Goal: Task Accomplishment & Management: Use online tool/utility

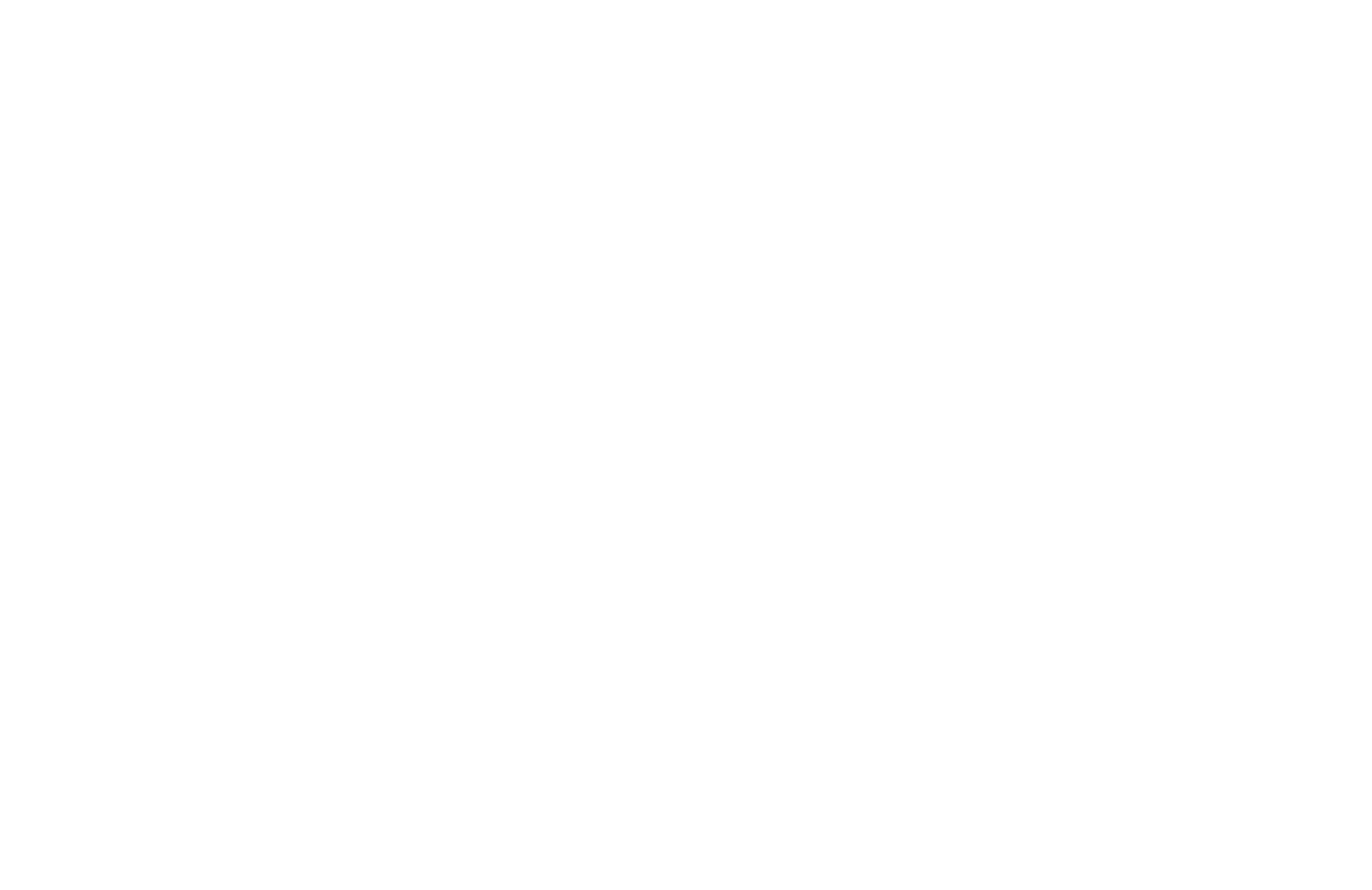
click at [755, 175] on div at bounding box center [686, 445] width 1372 height 890
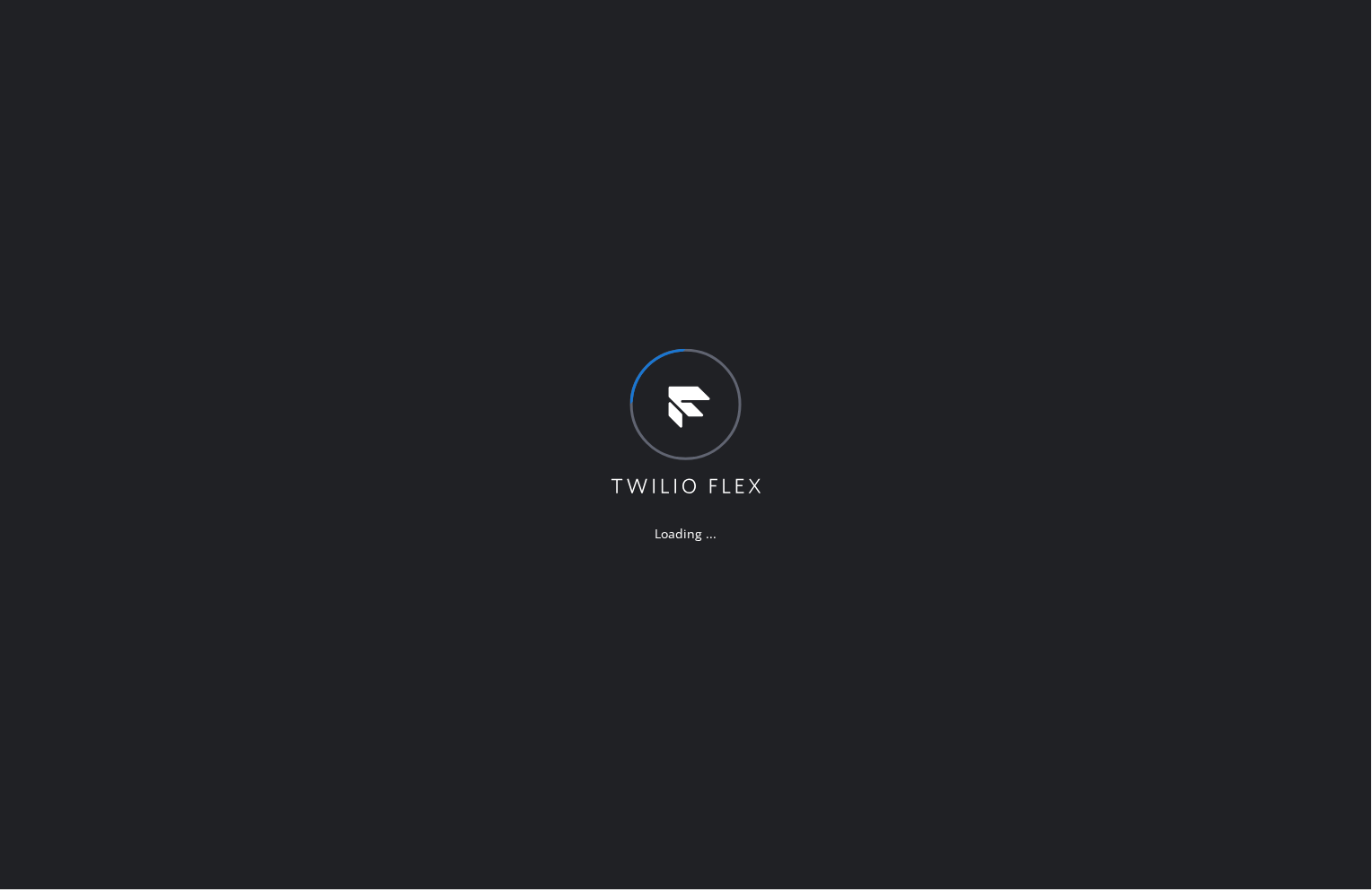
click at [988, 520] on div "Loading ..." at bounding box center [686, 445] width 1372 height 890
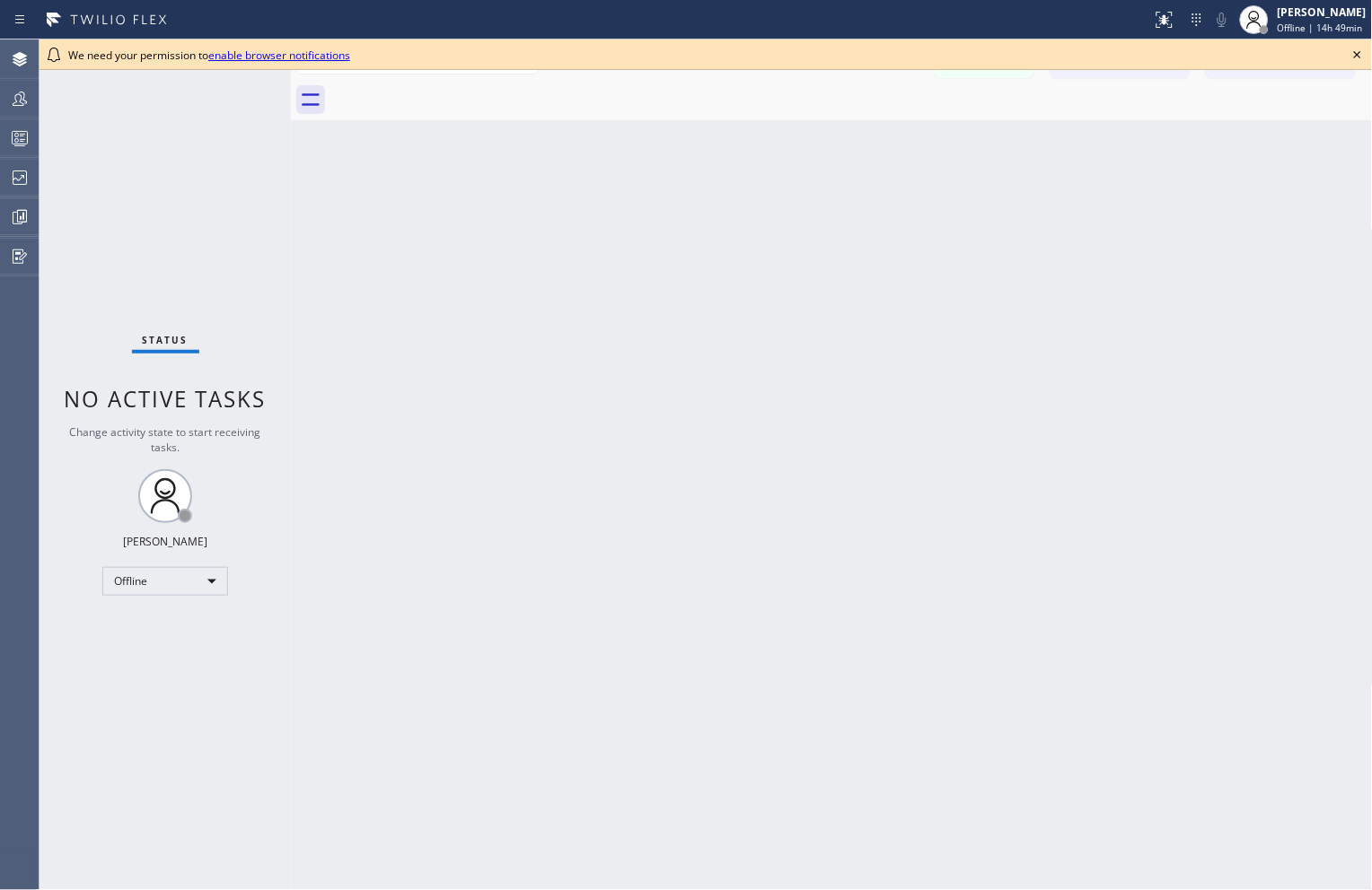
click at [1357, 57] on icon at bounding box center [1357, 55] width 22 height 22
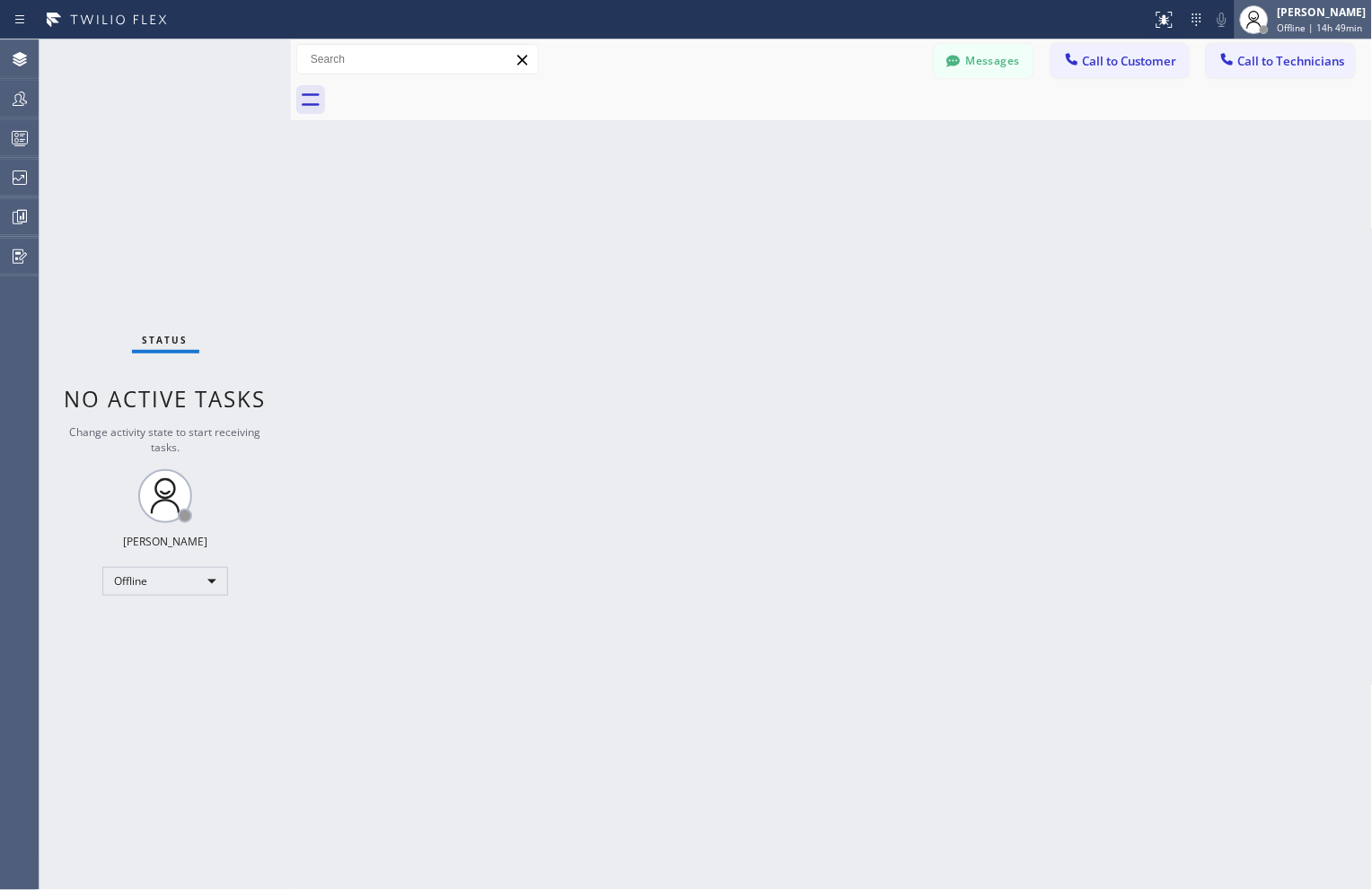
click at [1331, 22] on span "Offline | 14h 49min" at bounding box center [1320, 28] width 85 height 13
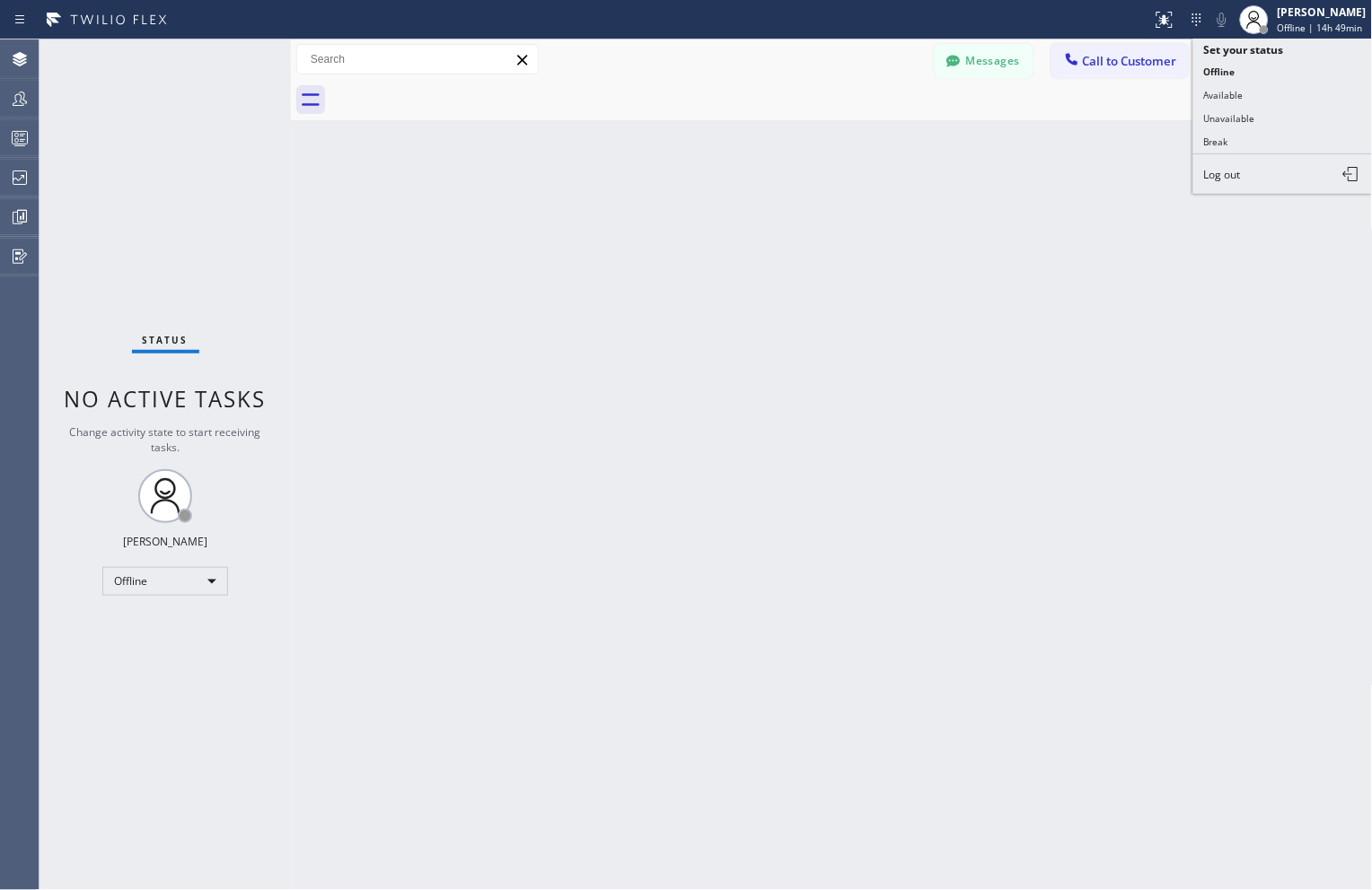
click at [1234, 112] on button "Unavailable" at bounding box center [1283, 119] width 180 height 24
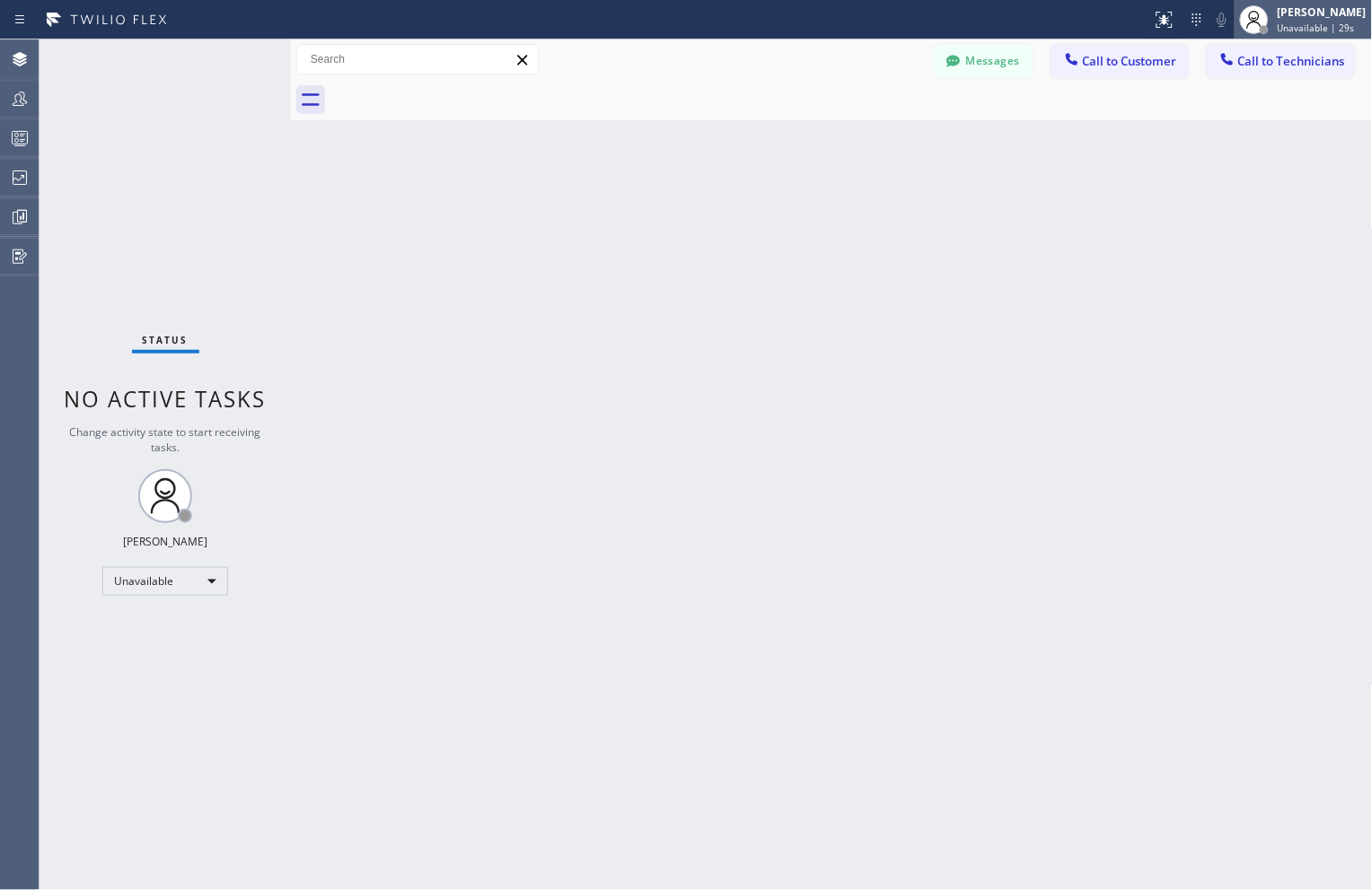
click at [1316, 33] on span "Unavailable | 29s" at bounding box center [1316, 28] width 77 height 13
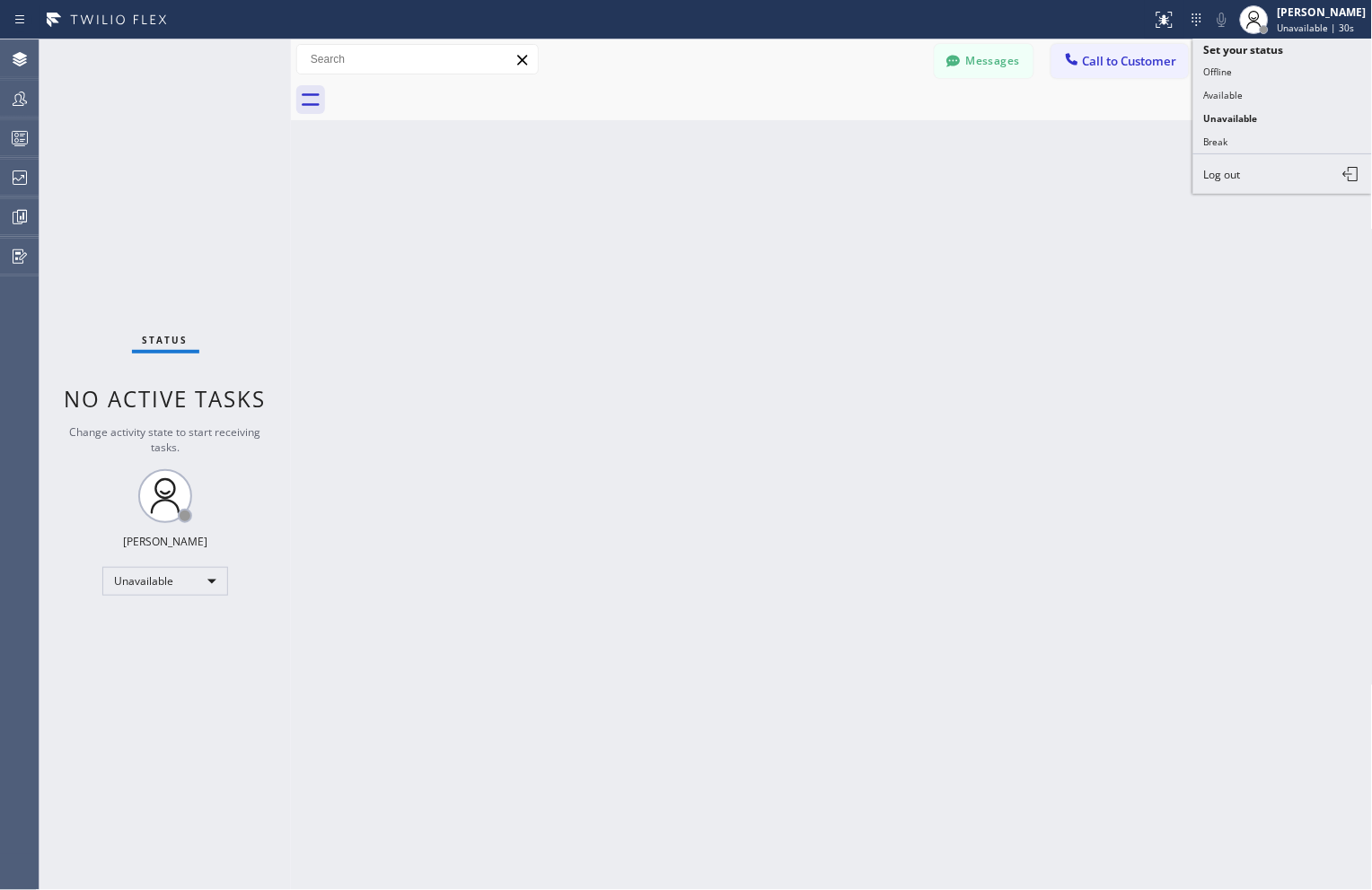
click at [628, 201] on div "Back to Dashboard Change Sender ID Customers Technicians Select a contact Outbo…" at bounding box center [832, 465] width 1082 height 851
click at [16, 179] on icon at bounding box center [20, 178] width 15 height 15
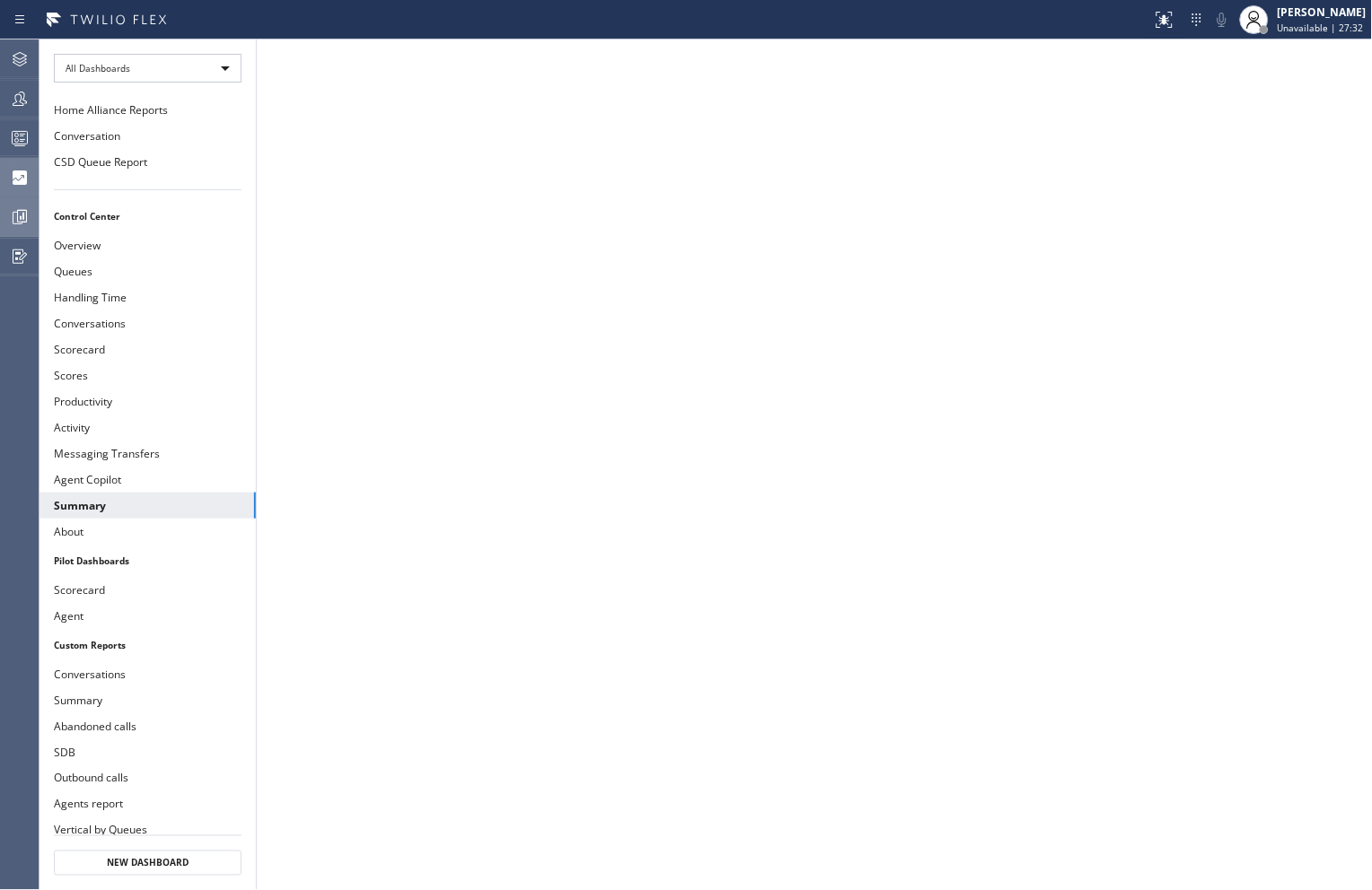
click at [28, 216] on icon at bounding box center [20, 218] width 22 height 22
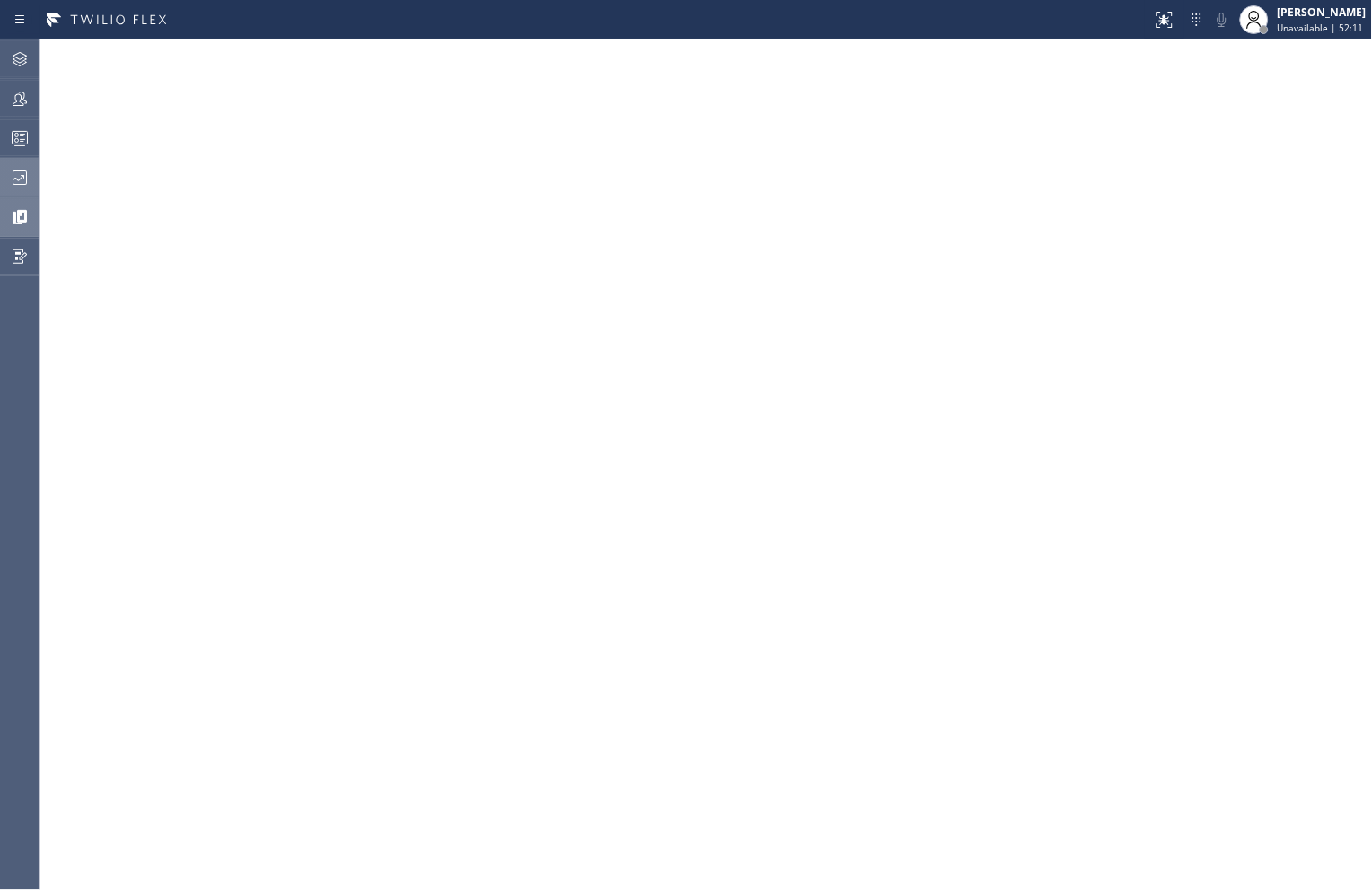
click at [10, 183] on icon at bounding box center [20, 178] width 22 height 22
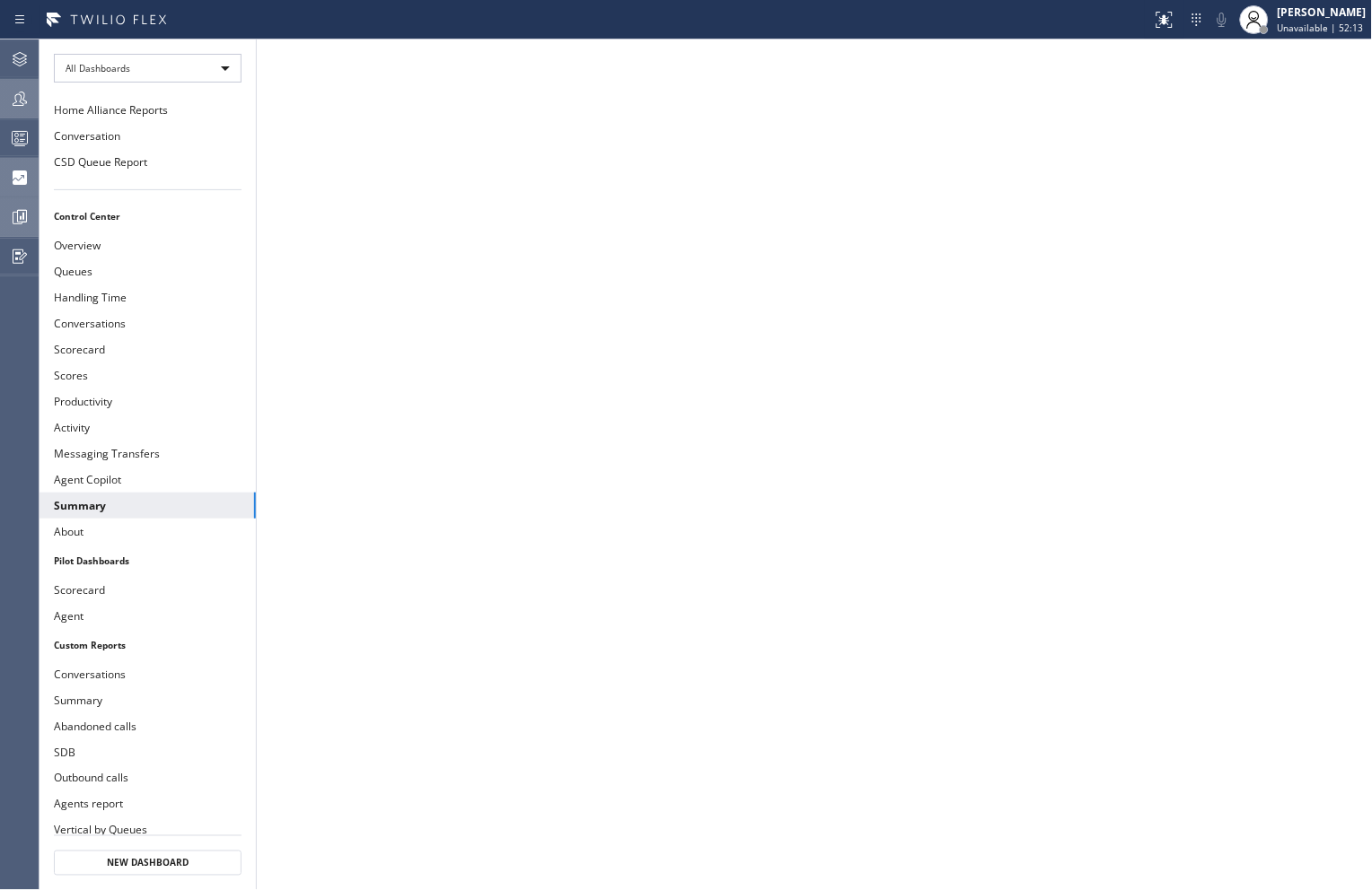
click at [24, 102] on icon at bounding box center [20, 99] width 22 height 22
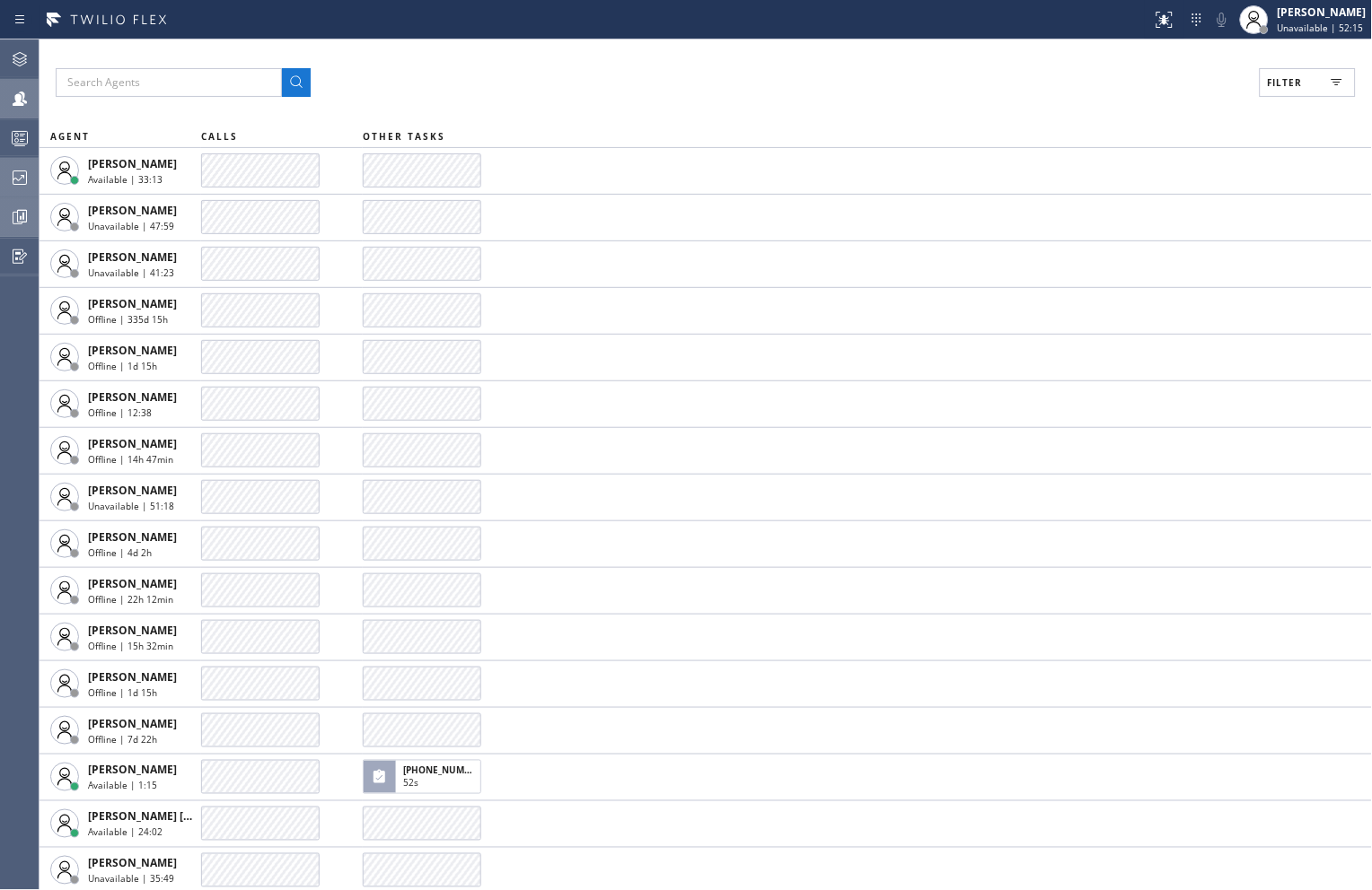
click at [1329, 87] on icon at bounding box center [1338, 82] width 22 height 22
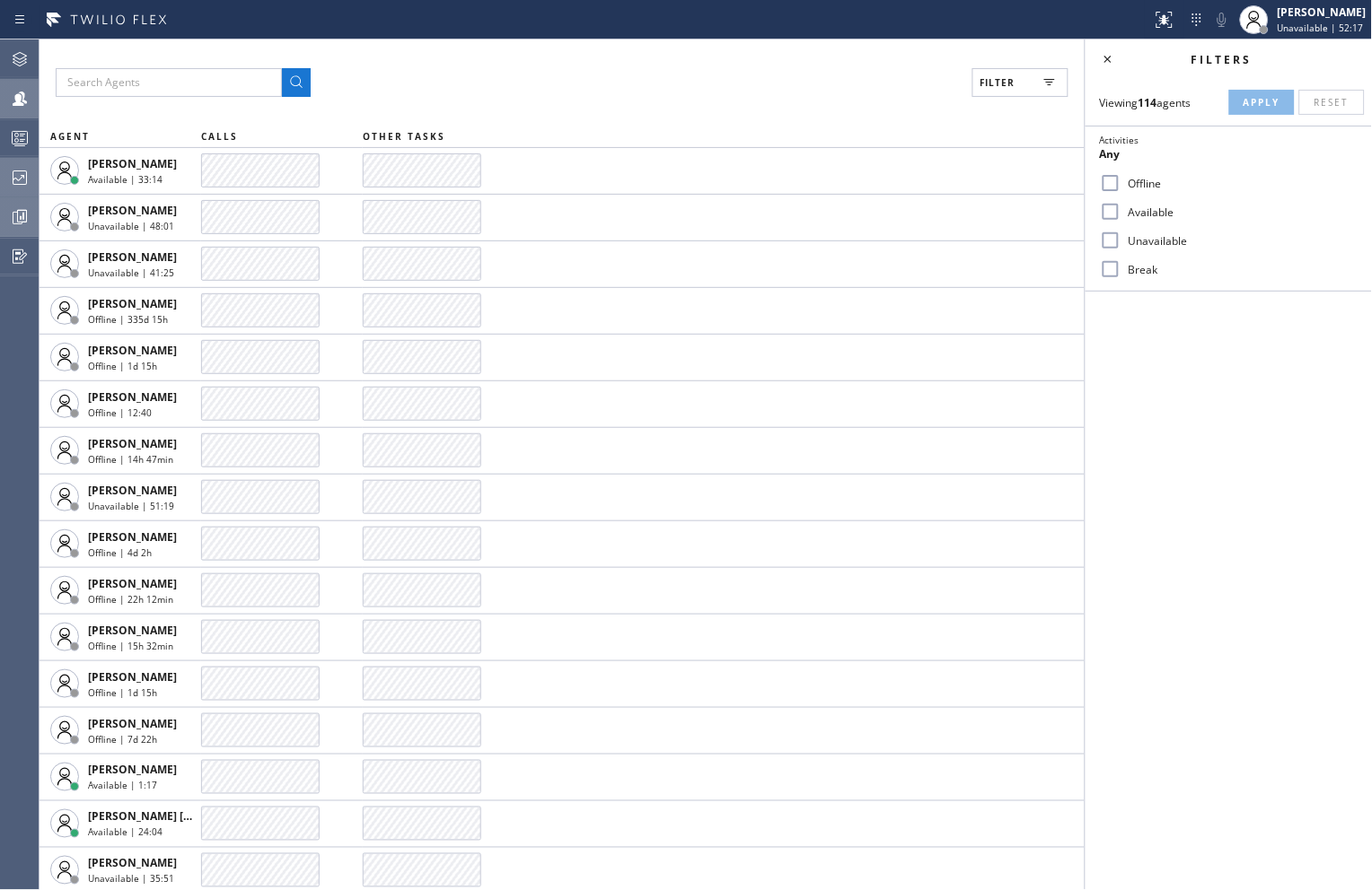
click at [1106, 244] on input "Unavailable" at bounding box center [1111, 240] width 22 height 22
click at [1242, 104] on button "Apply" at bounding box center [1262, 102] width 65 height 25
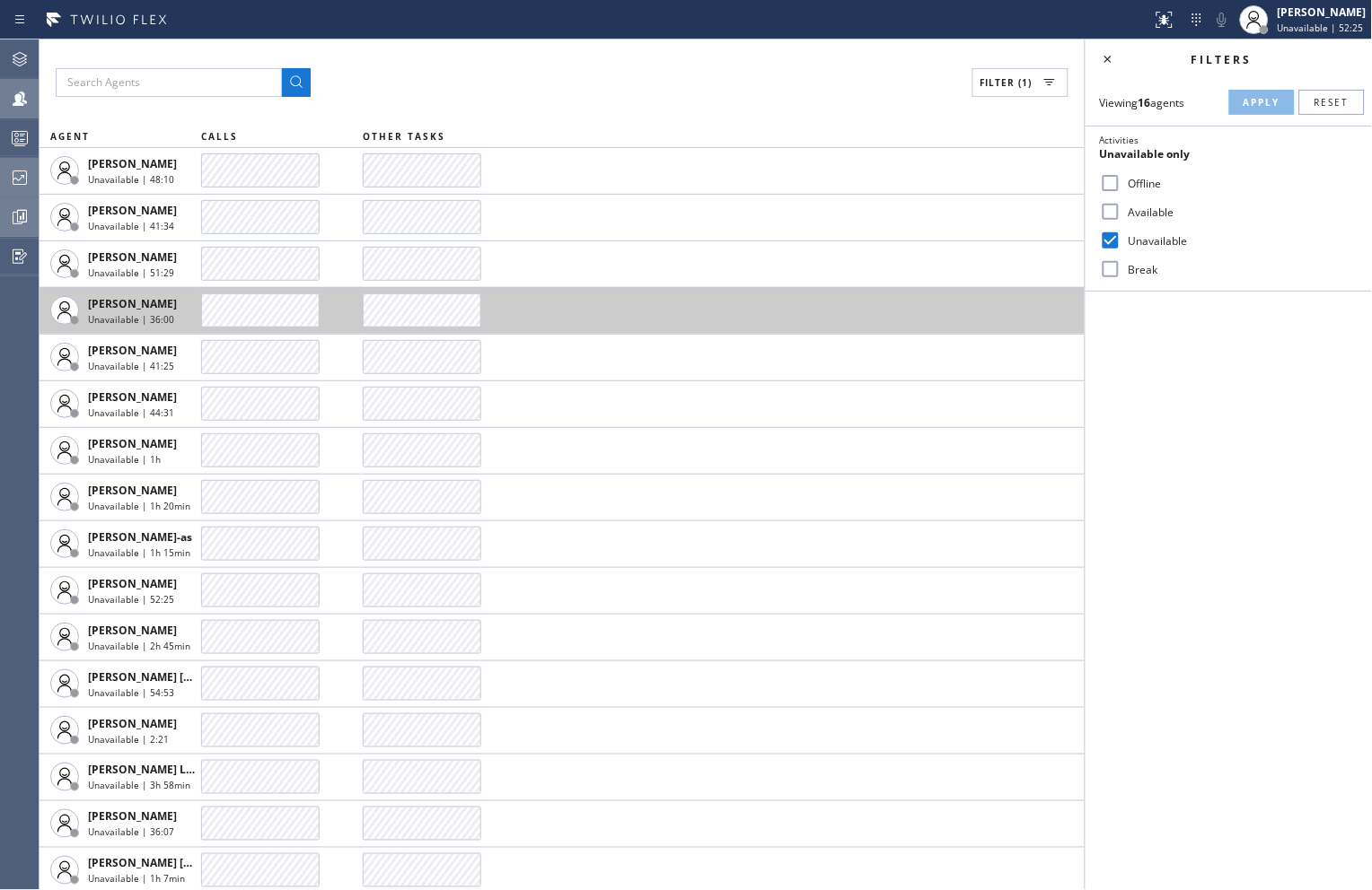
scroll to position [4, 0]
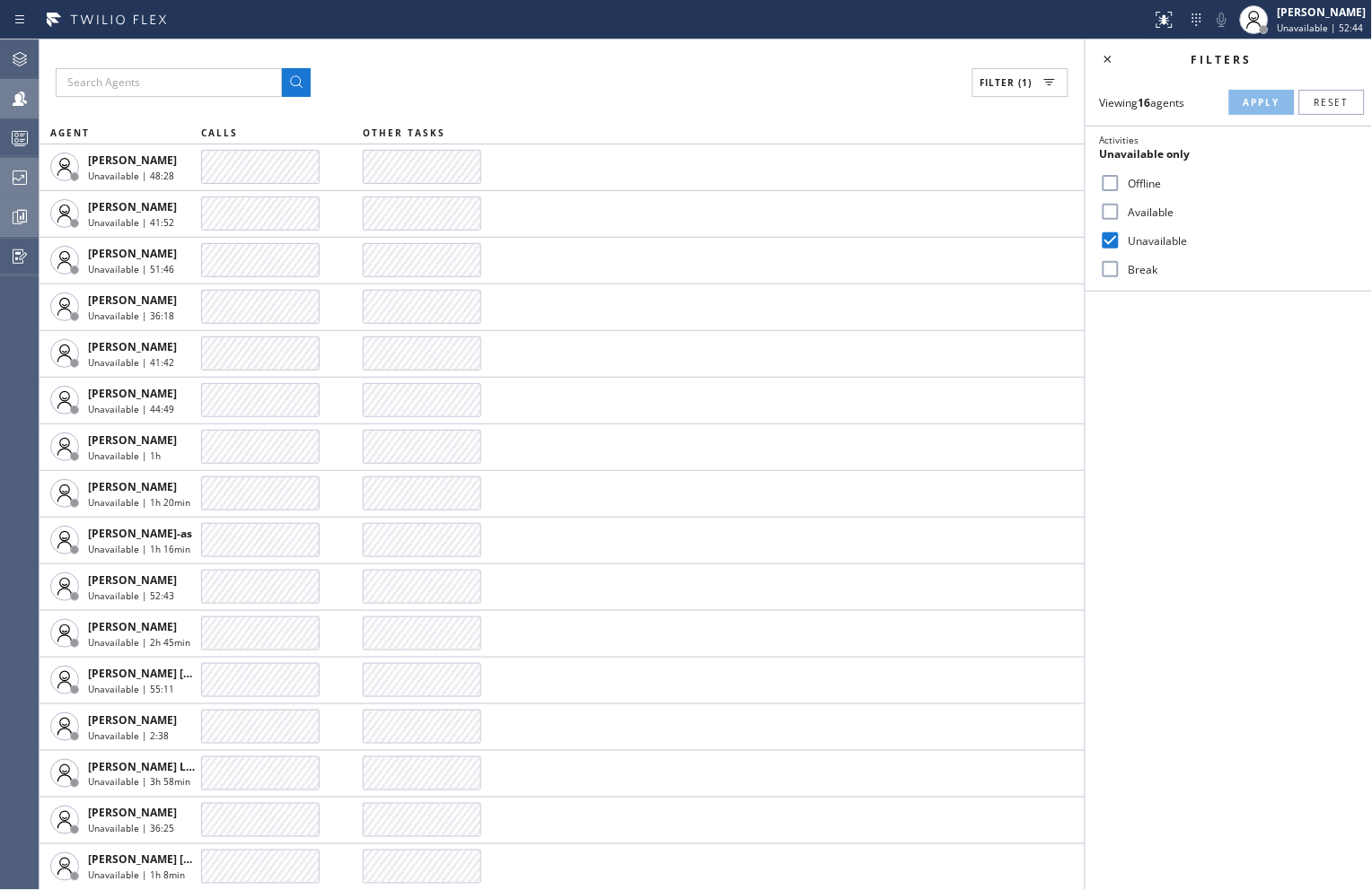
click at [1117, 243] on input "Unavailable" at bounding box center [1111, 240] width 22 height 22
click at [1111, 240] on input "Unavailable" at bounding box center [1111, 240] width 22 height 22
click at [1114, 245] on input "Unavailable" at bounding box center [1111, 240] width 22 height 22
checkbox input "false"
click at [1116, 208] on input "Available" at bounding box center [1111, 212] width 22 height 22
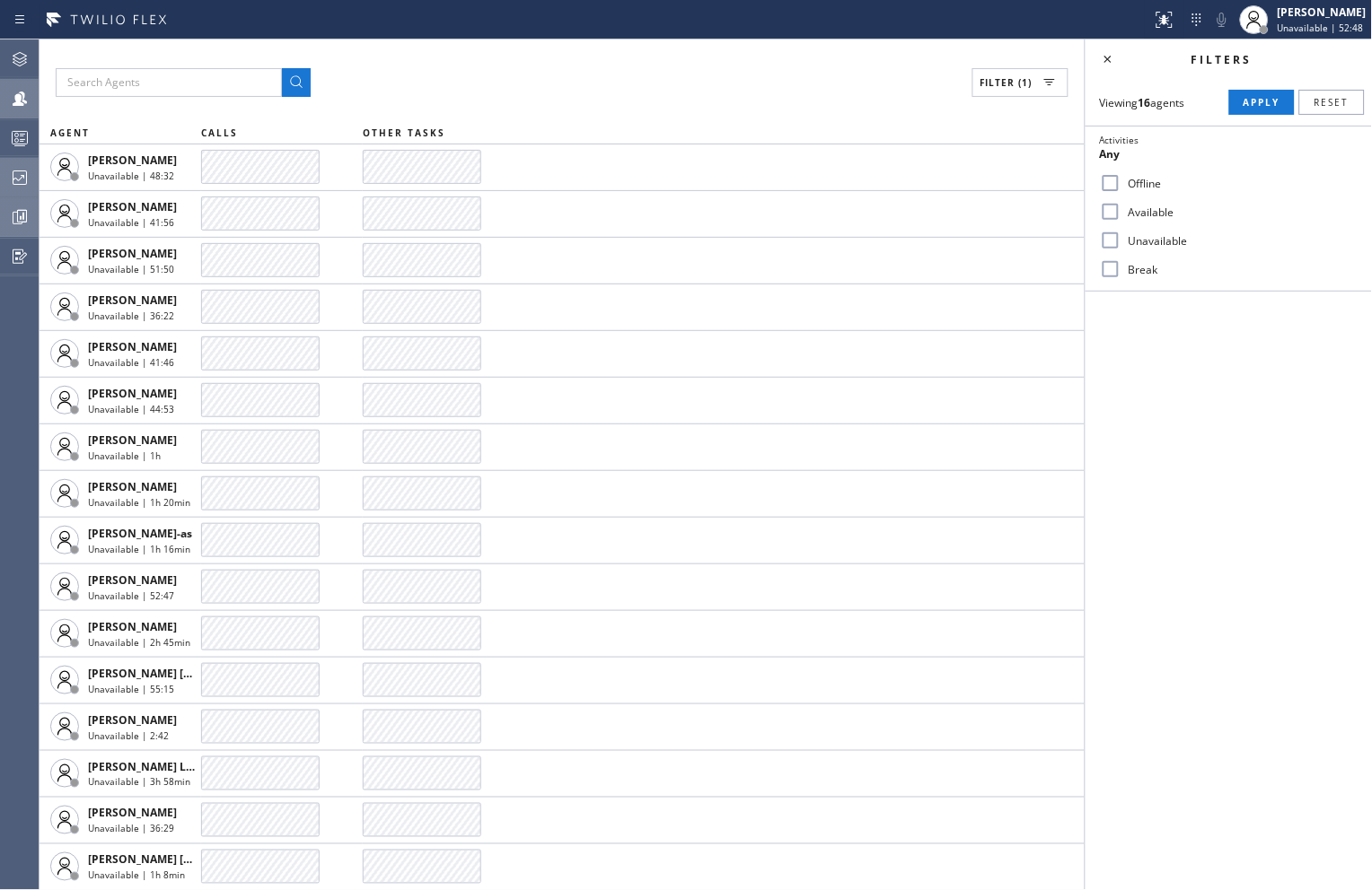
checkbox input "true"
click at [1287, 93] on button "Apply" at bounding box center [1262, 102] width 65 height 25
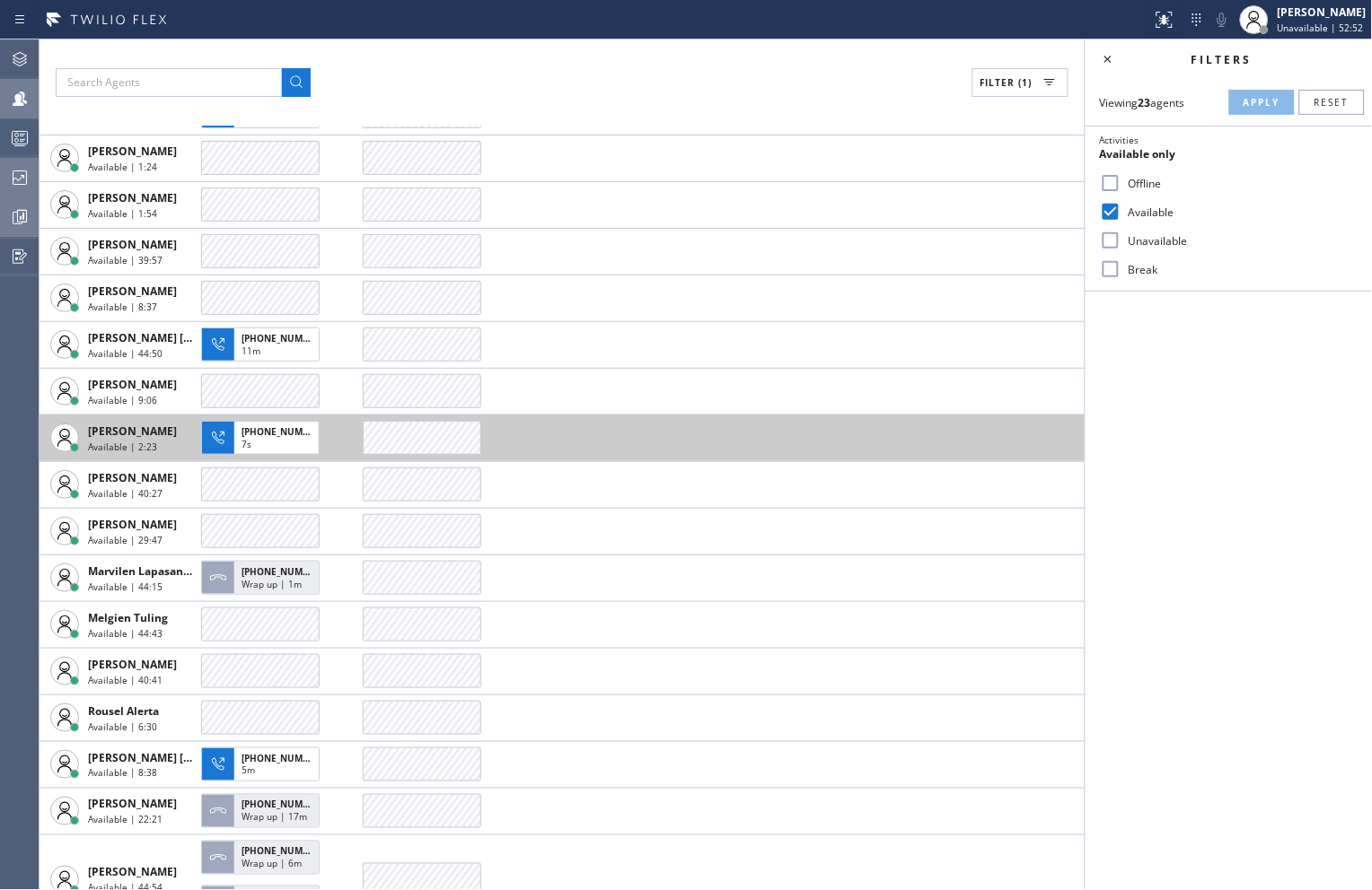
scroll to position [374, 0]
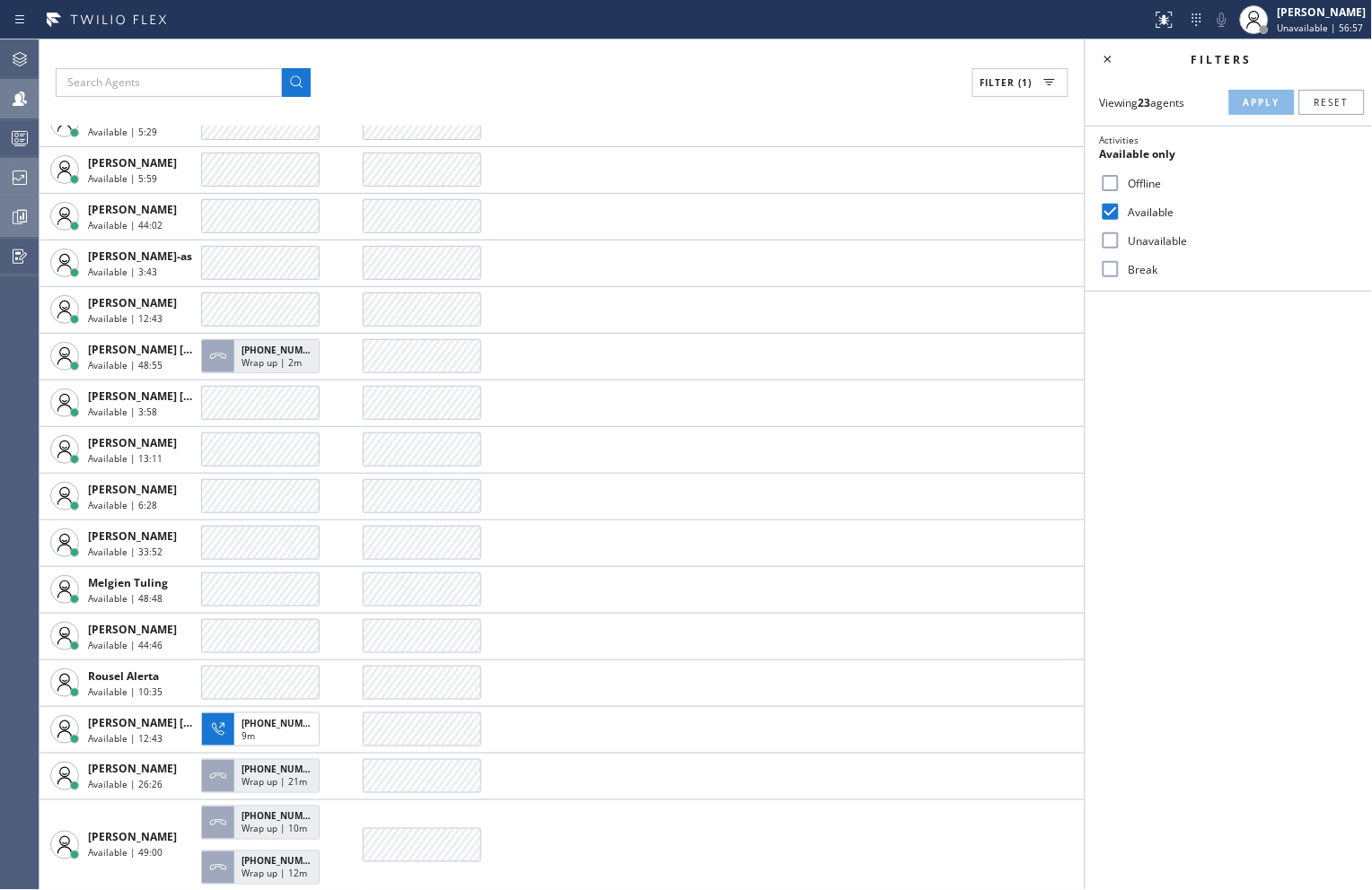
drag, startPoint x: 1298, startPoint y: 446, endPoint x: 1289, endPoint y: 438, distance: 12.0
click at [1298, 446] on div "Filters Viewing 23 agents Apply Reset Activities Available only Offline Availab…" at bounding box center [1229, 465] width 287 height 851
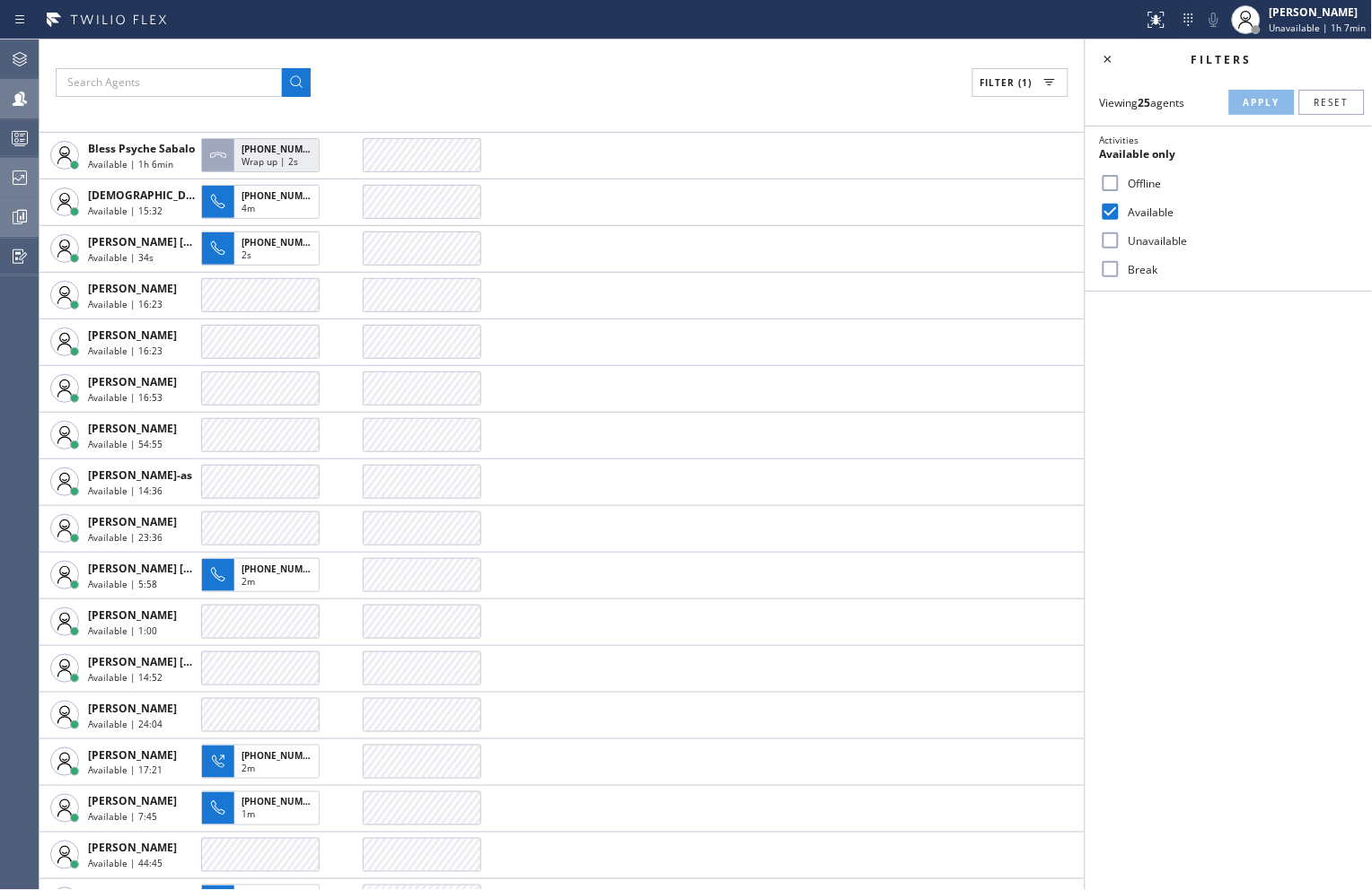
scroll to position [0, 0]
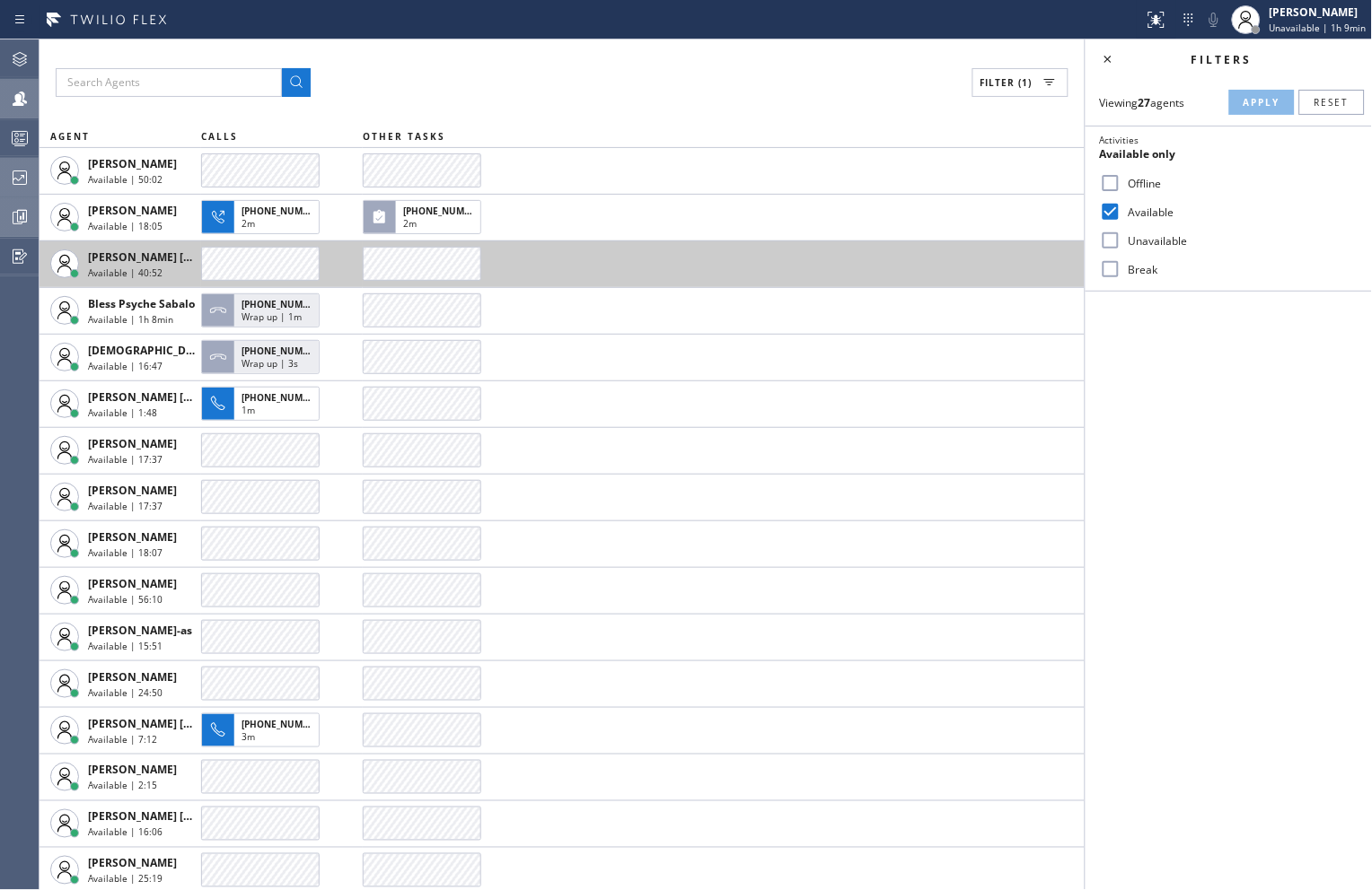
drag, startPoint x: 1218, startPoint y: 412, endPoint x: 957, endPoint y: 281, distance: 292.0
click at [1219, 412] on div "Filters Viewing 27 agents Apply Reset Activities Available only Offline Availab…" at bounding box center [1229, 465] width 287 height 851
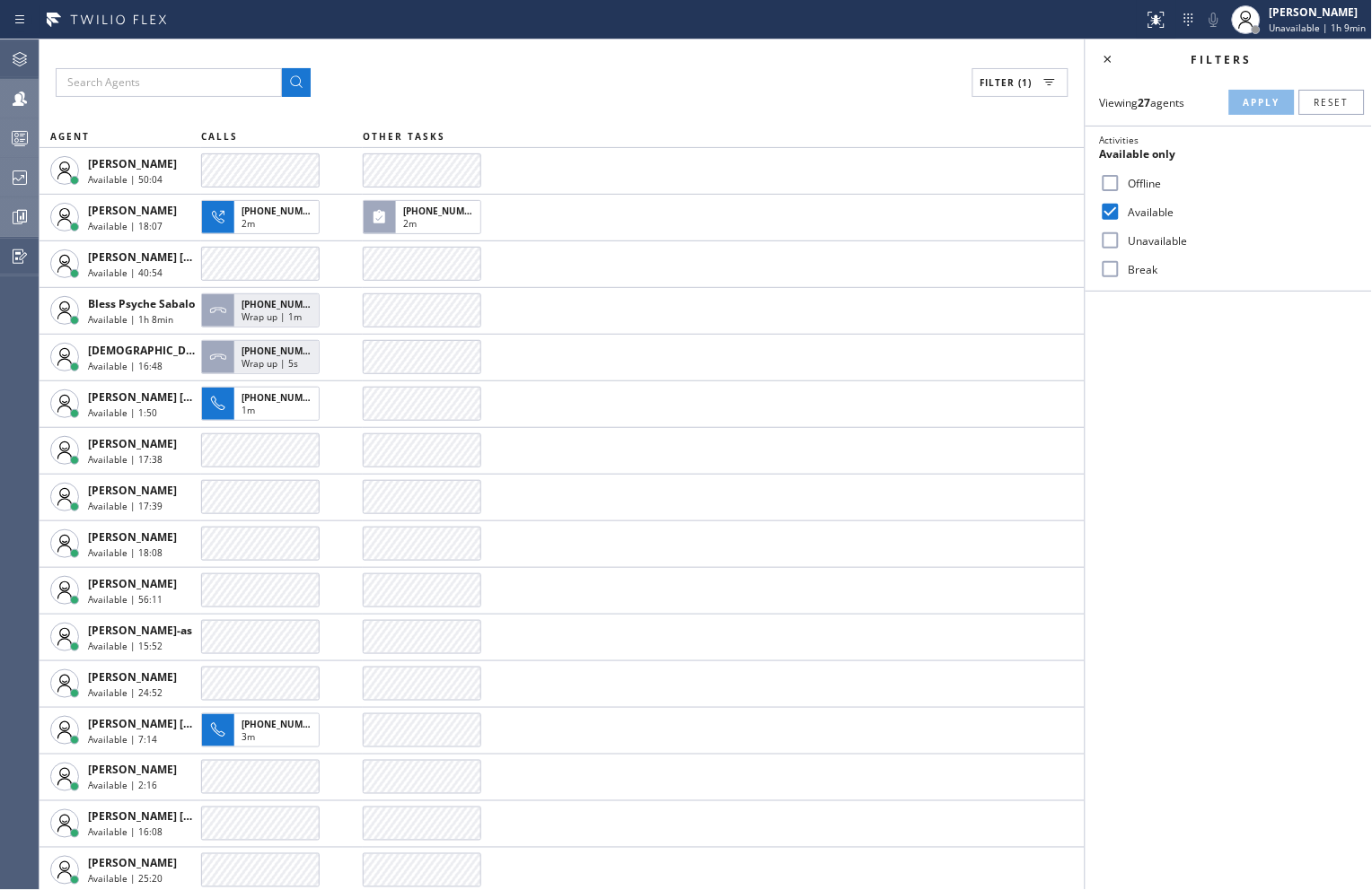
click at [22, 136] on icon at bounding box center [20, 140] width 10 height 12
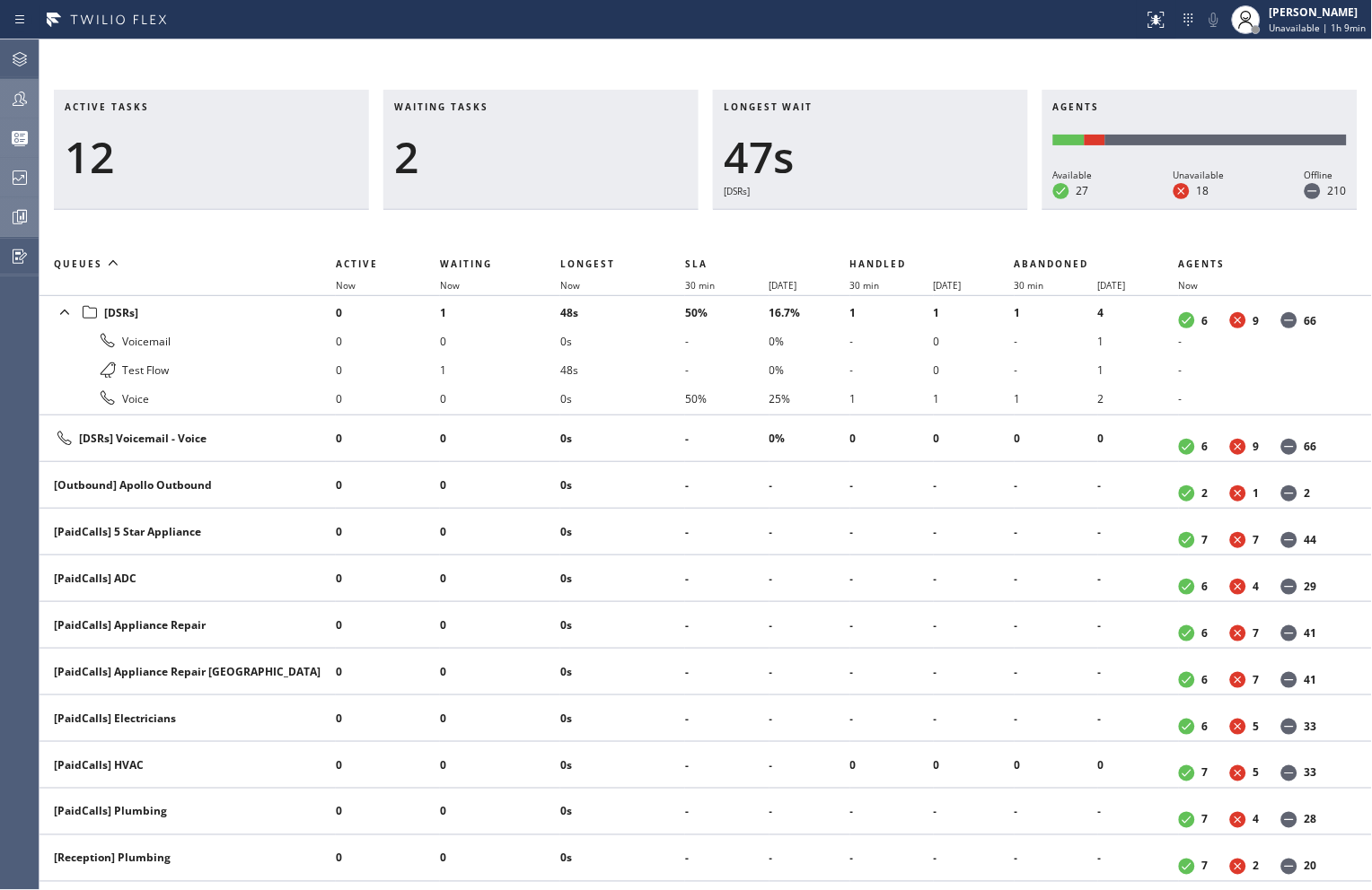
click at [1046, 53] on div "Active tasks 12 Waiting tasks 2 Longest wait 47s [DSRs] Agents Available 27 Una…" at bounding box center [705, 465] width 1332 height 851
click at [1095, 237] on div "Active tasks 12 Waiting tasks 3 Longest wait 55s [DSRs] Agents Available 27 Una…" at bounding box center [705, 489] width 1332 height 800
click at [442, 368] on li "1" at bounding box center [500, 370] width 121 height 29
click at [479, 227] on div "Active tasks 12 Waiting tasks 3 Longest wait 1:50 [DSRs] Agents Available 27 Un…" at bounding box center [705, 489] width 1332 height 800
click at [1242, 225] on div "Active tasks 13 Waiting tasks 4 Longest wait 12s Everyone Agents Available 28 U…" at bounding box center [705, 489] width 1332 height 800
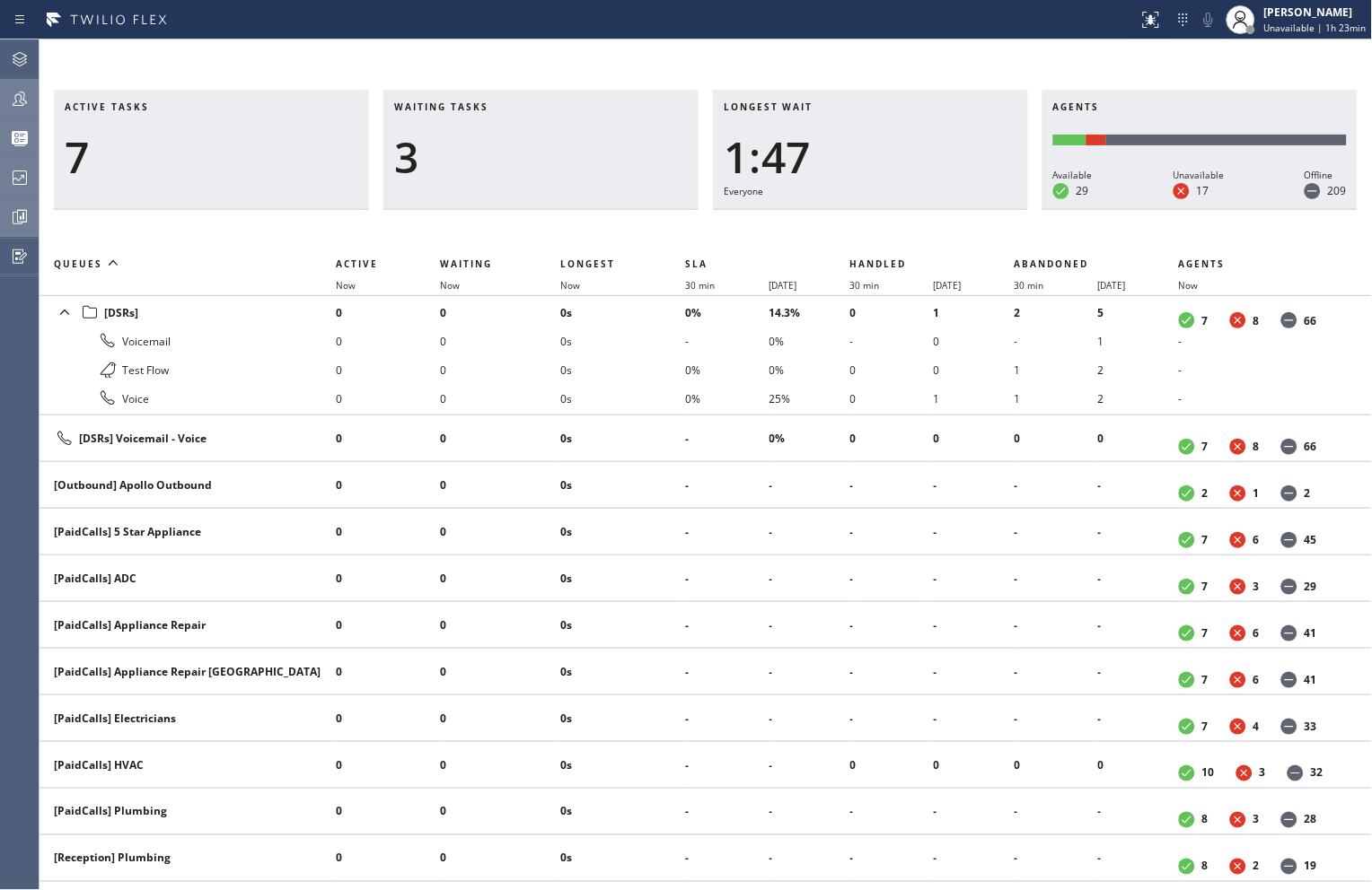
click at [1057, 225] on div "Active tasks 7 Waiting tasks 3 Longest wait 1:47 Everyone Agents Available 29 U…" at bounding box center [705, 489] width 1332 height 800
drag, startPoint x: 1074, startPoint y: 53, endPoint x: 1064, endPoint y: 50, distance: 10.4
click at [1074, 53] on div "Active tasks 10 Waiting tasks 3 Longest wait 23s Everyone Agents Available 31 U…" at bounding box center [705, 465] width 1332 height 851
click at [838, 52] on div "Active tasks 5 Waiting tasks 4 Longest wait 58s [DSRs] Agents Available 29 Unav…" at bounding box center [705, 465] width 1332 height 851
click at [1049, 51] on div "Active tasks 5 Waiting tasks 4 Longest wait 1:25 [DSRs] Agents Available 29 Una…" at bounding box center [705, 465] width 1332 height 851
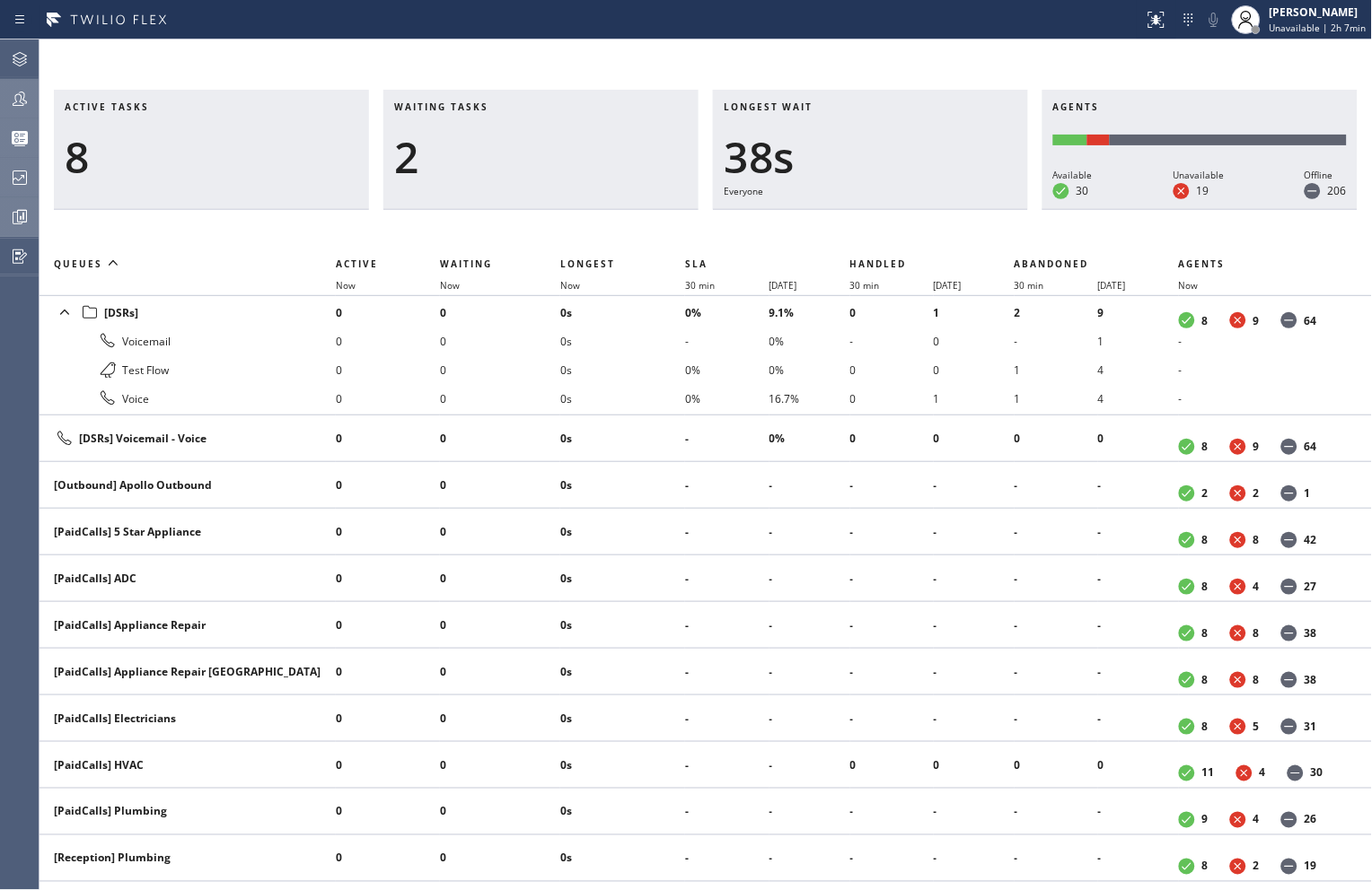
click at [890, 58] on div "Active tasks 8 Waiting tasks 2 Longest wait 38s Everyone Agents Available 30 Un…" at bounding box center [705, 465] width 1332 height 851
drag, startPoint x: 728, startPoint y: 230, endPoint x: 10, endPoint y: 437, distance: 747.2
click at [728, 229] on div "Active tasks 9 Waiting tasks 1 Longest wait 0 Agents Available 30 Unavailable 1…" at bounding box center [705, 489] width 1332 height 800
click at [275, 220] on div "Active tasks 9 Waiting tasks 2 Longest wait 2s [Test] All Agents Available 30 U…" at bounding box center [705, 489] width 1332 height 800
click at [839, 63] on div "Active tasks 9 Waiting tasks 1 Longest wait 0 Agents Available 30 Unavailable 1…" at bounding box center [705, 465] width 1332 height 851
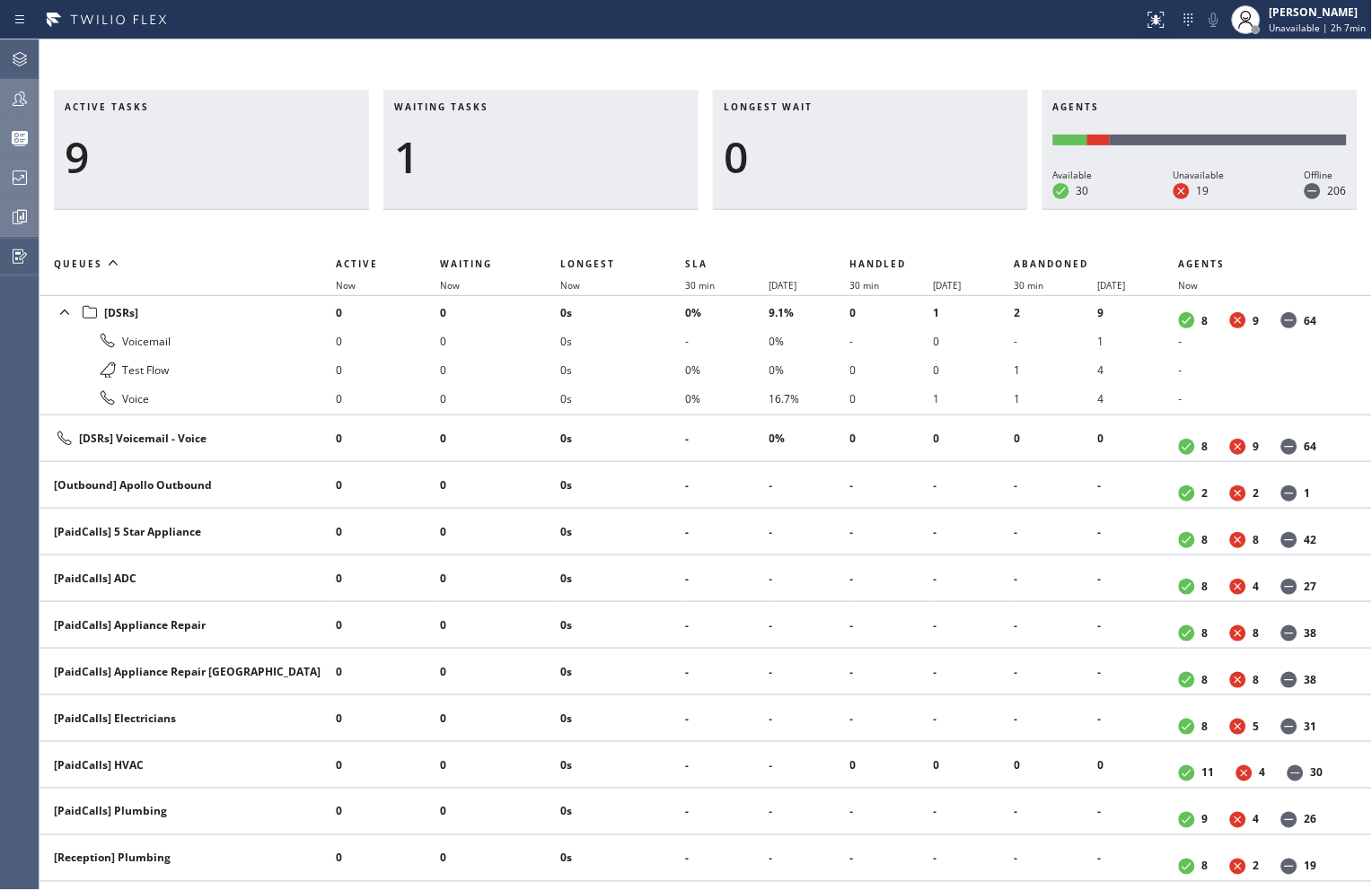
click at [12, 183] on icon at bounding box center [20, 178] width 22 height 22
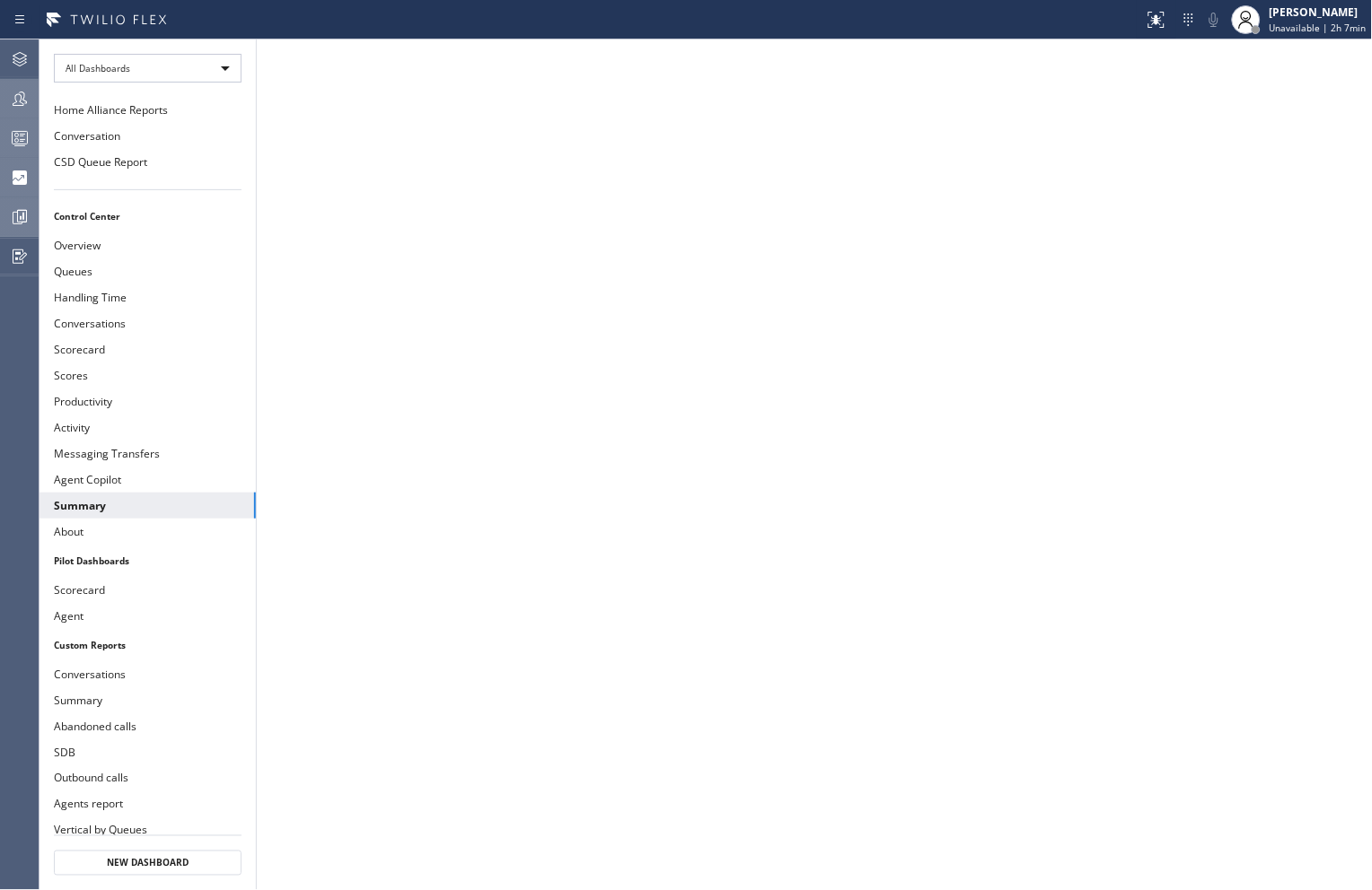
click at [18, 93] on icon at bounding box center [20, 99] width 22 height 22
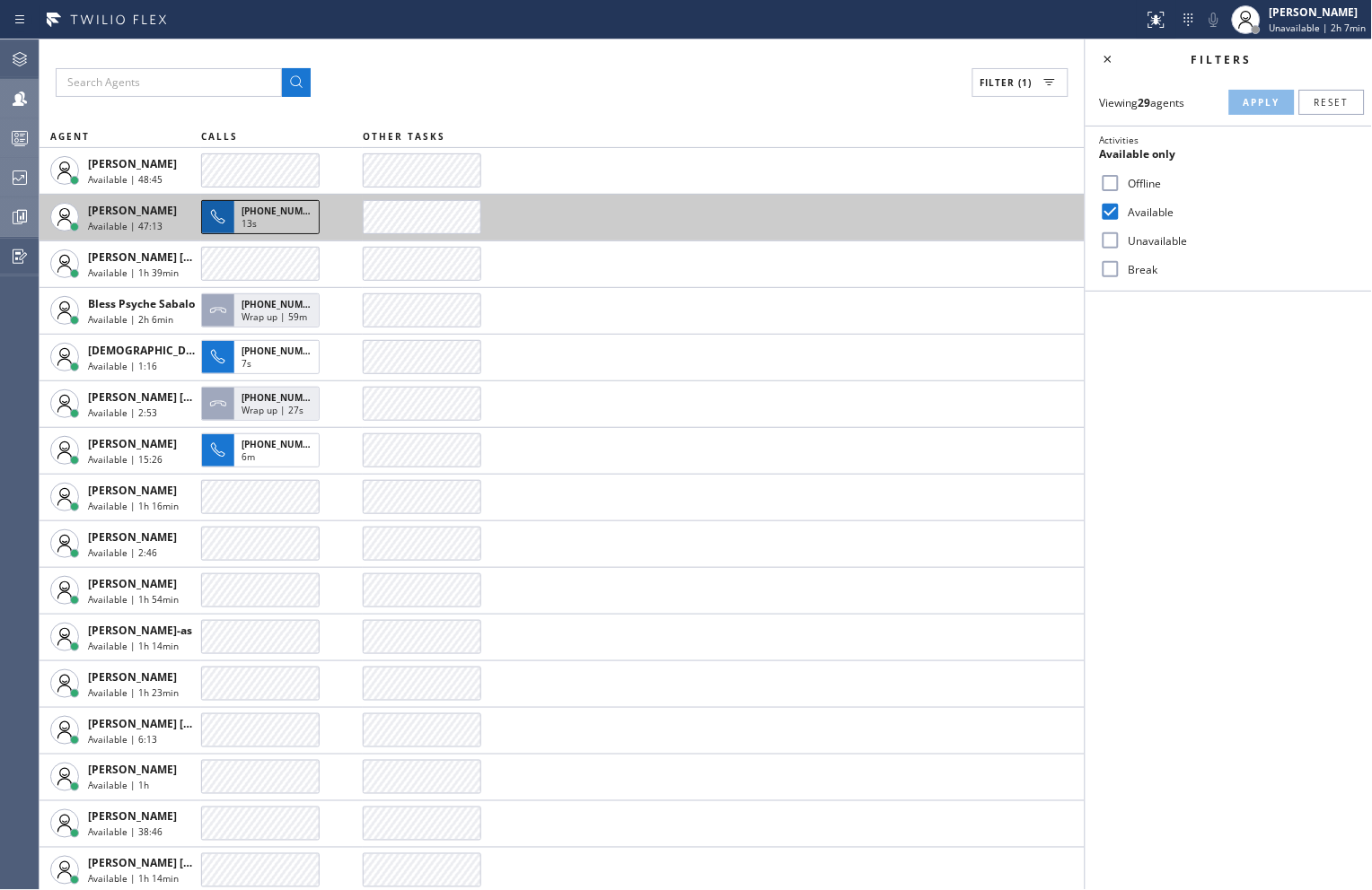
click at [290, 220] on div "13s" at bounding box center [276, 226] width 70 height 16
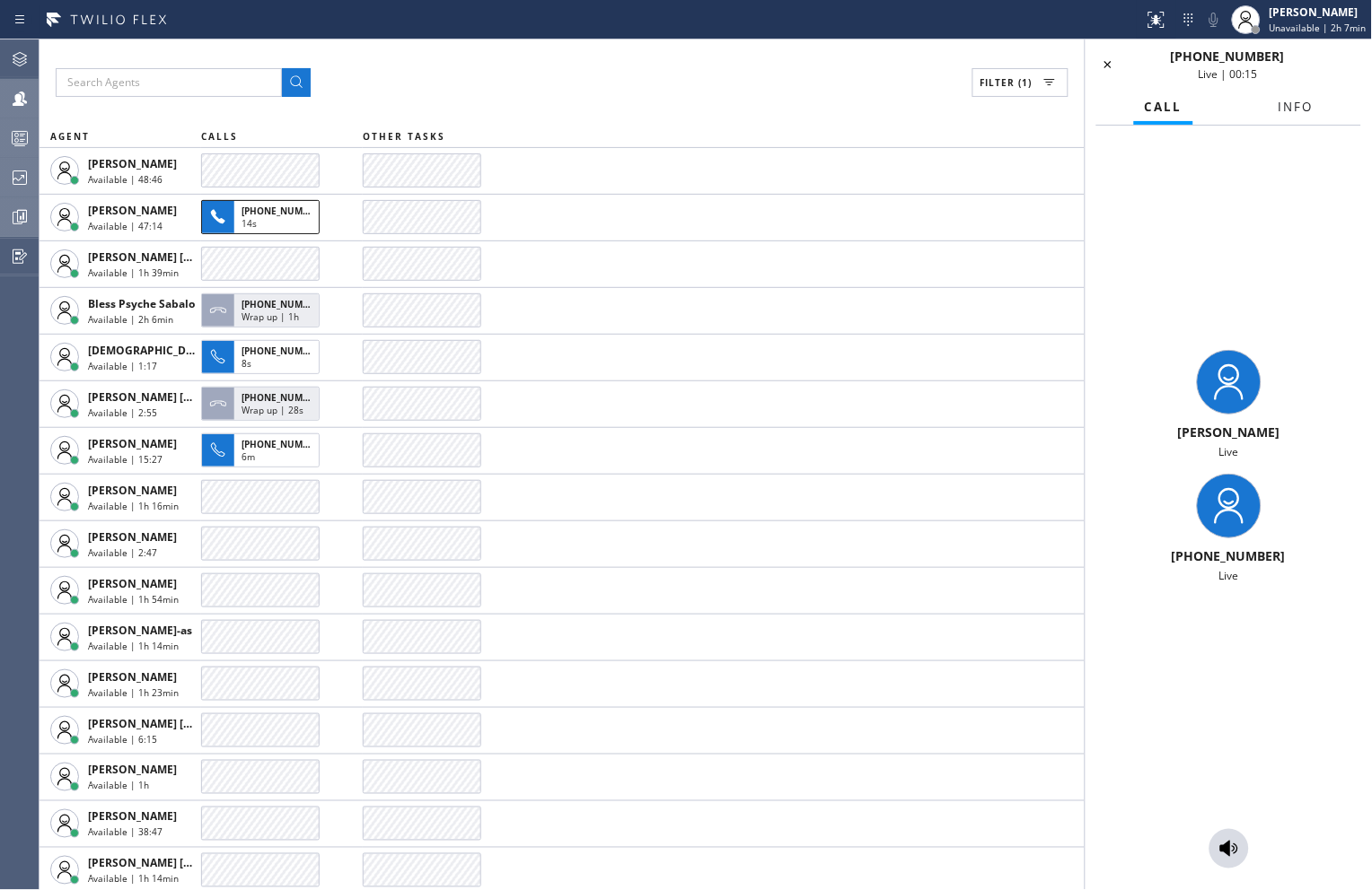
click at [1294, 95] on button "Info" at bounding box center [1296, 107] width 56 height 35
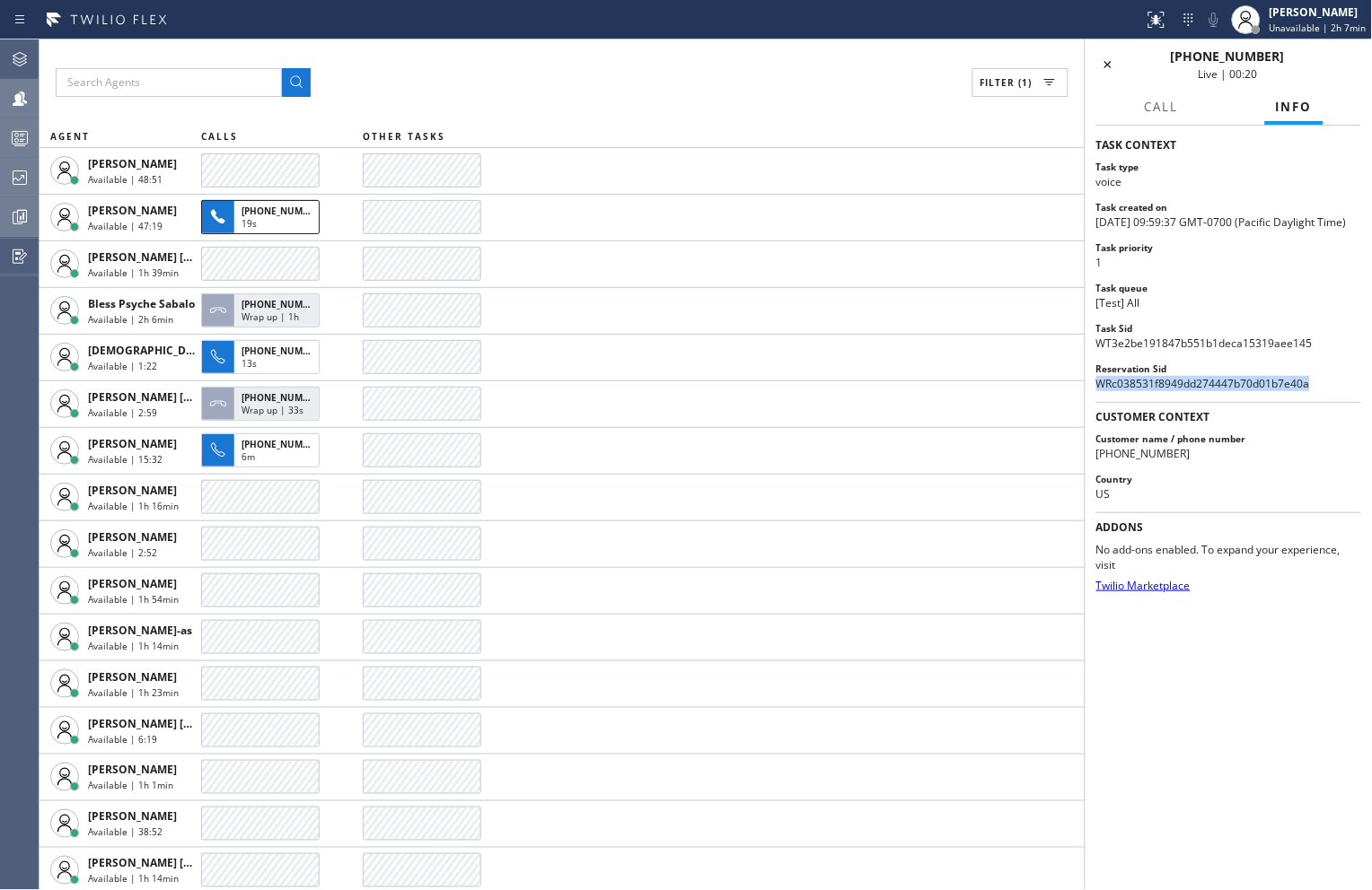
drag, startPoint x: 1095, startPoint y: 391, endPoint x: 1367, endPoint y: 391, distance: 272.0
click at [1367, 391] on div "TASK CONTEXT Task type voice Task created [DATE][DATE] 09:59:37 GMT-0700 (Pacif…" at bounding box center [1229, 508] width 287 height 765
drag, startPoint x: 1098, startPoint y: 320, endPoint x: 1158, endPoint y: 320, distance: 60.0
click at [1158, 316] on p "[Test] All" at bounding box center [1229, 305] width 265 height 21
click at [1153, 316] on p "[Test] All" at bounding box center [1229, 305] width 265 height 21
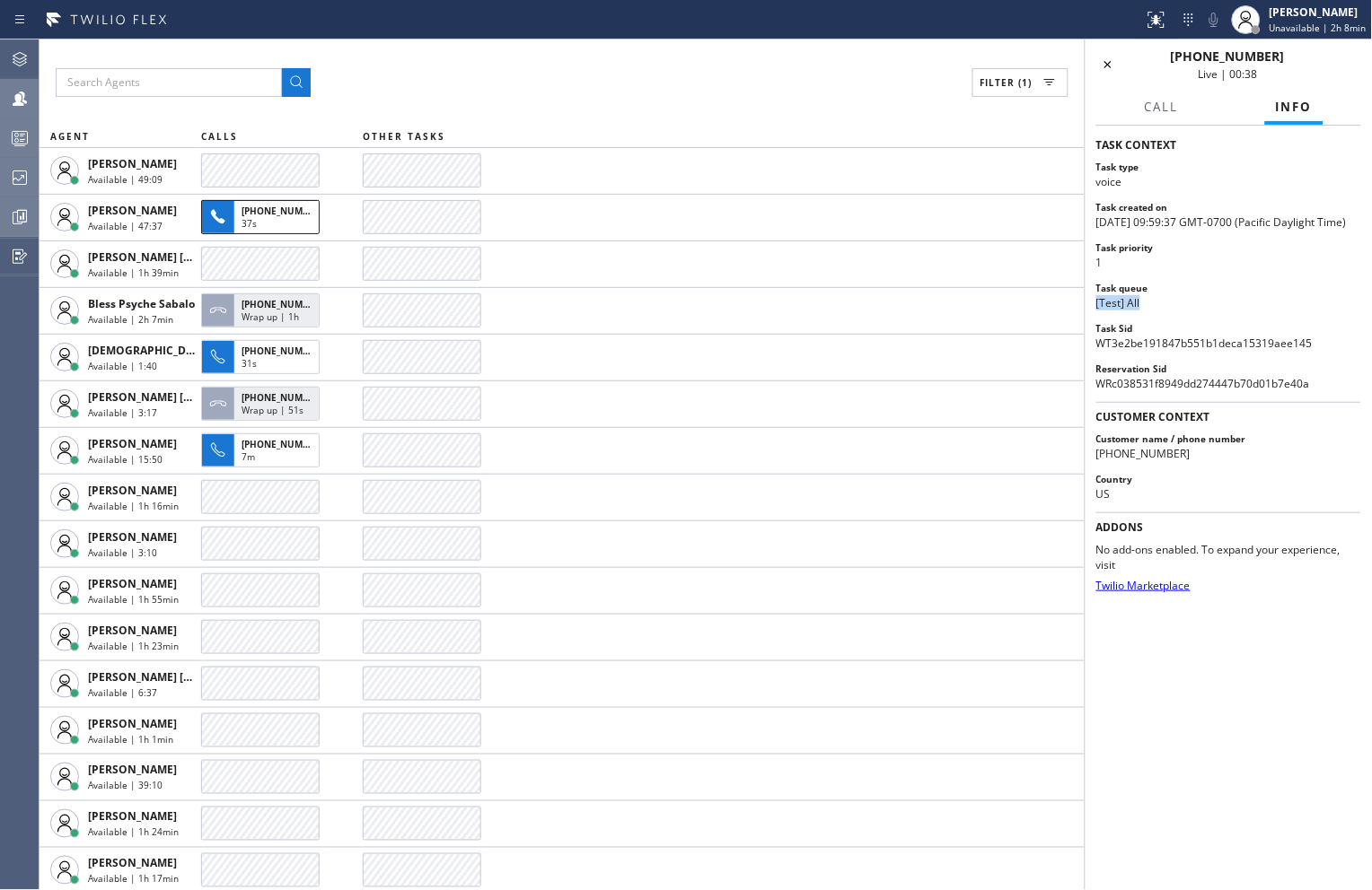
drag, startPoint x: 1149, startPoint y: 319, endPoint x: 1097, endPoint y: 316, distance: 52.1
click at [1097, 316] on p "[Test] All" at bounding box center [1229, 305] width 265 height 21
click at [29, 136] on icon at bounding box center [20, 139] width 22 height 22
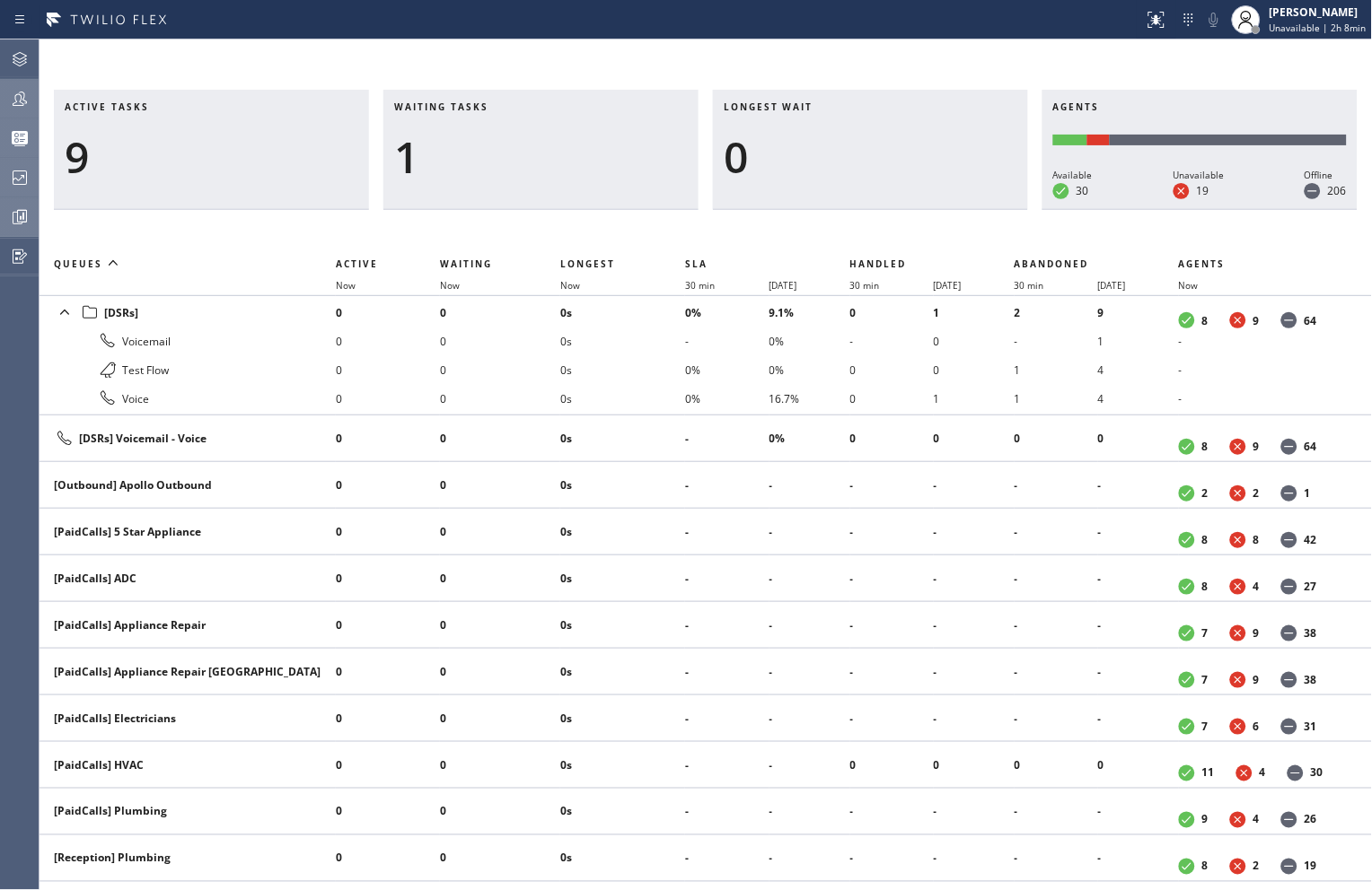
scroll to position [597, 0]
